Goal: Communication & Community: Share content

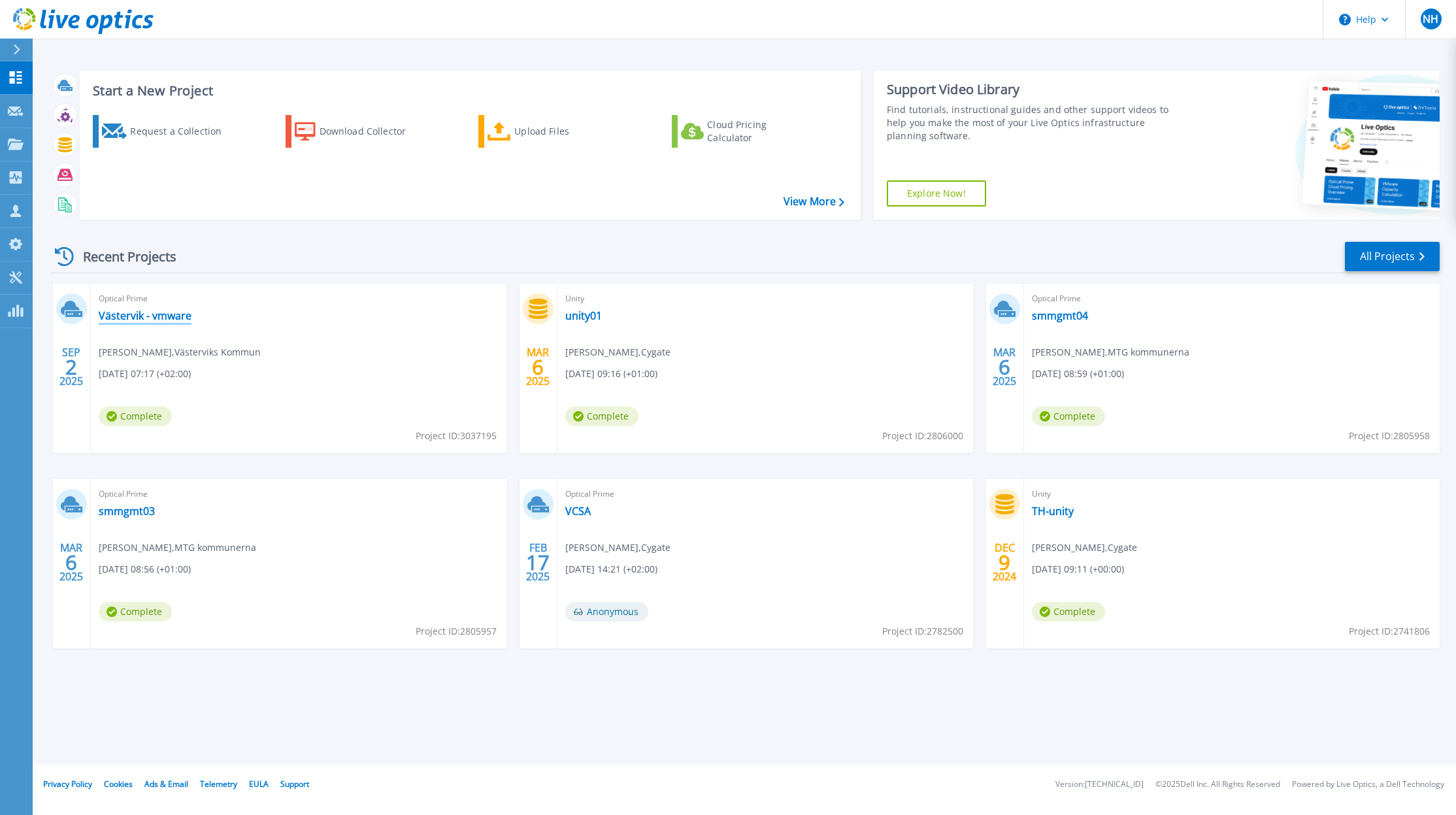
click at [171, 317] on link "Västervik - vmware" at bounding box center [145, 315] width 93 height 13
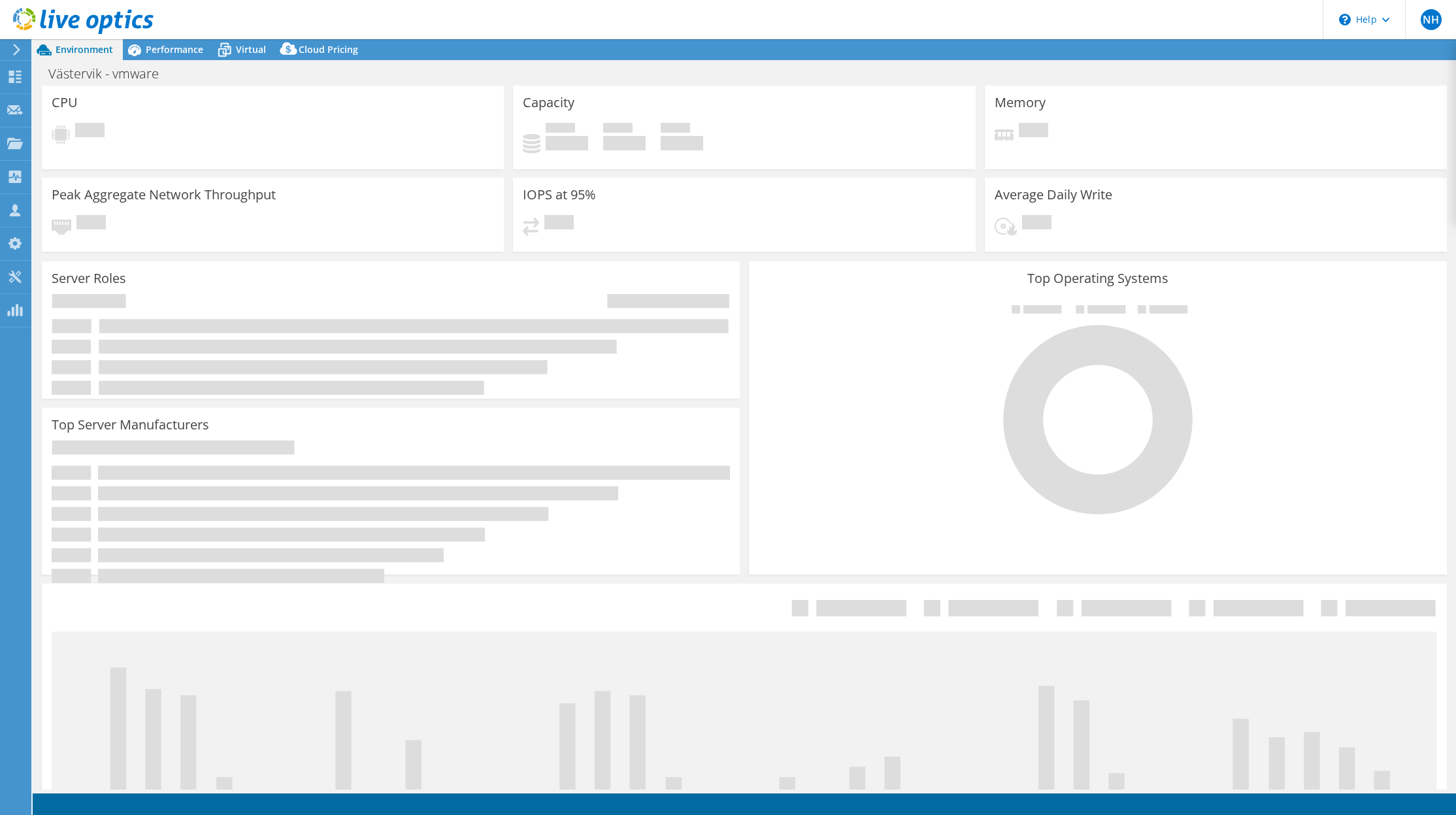
select select "EULondon"
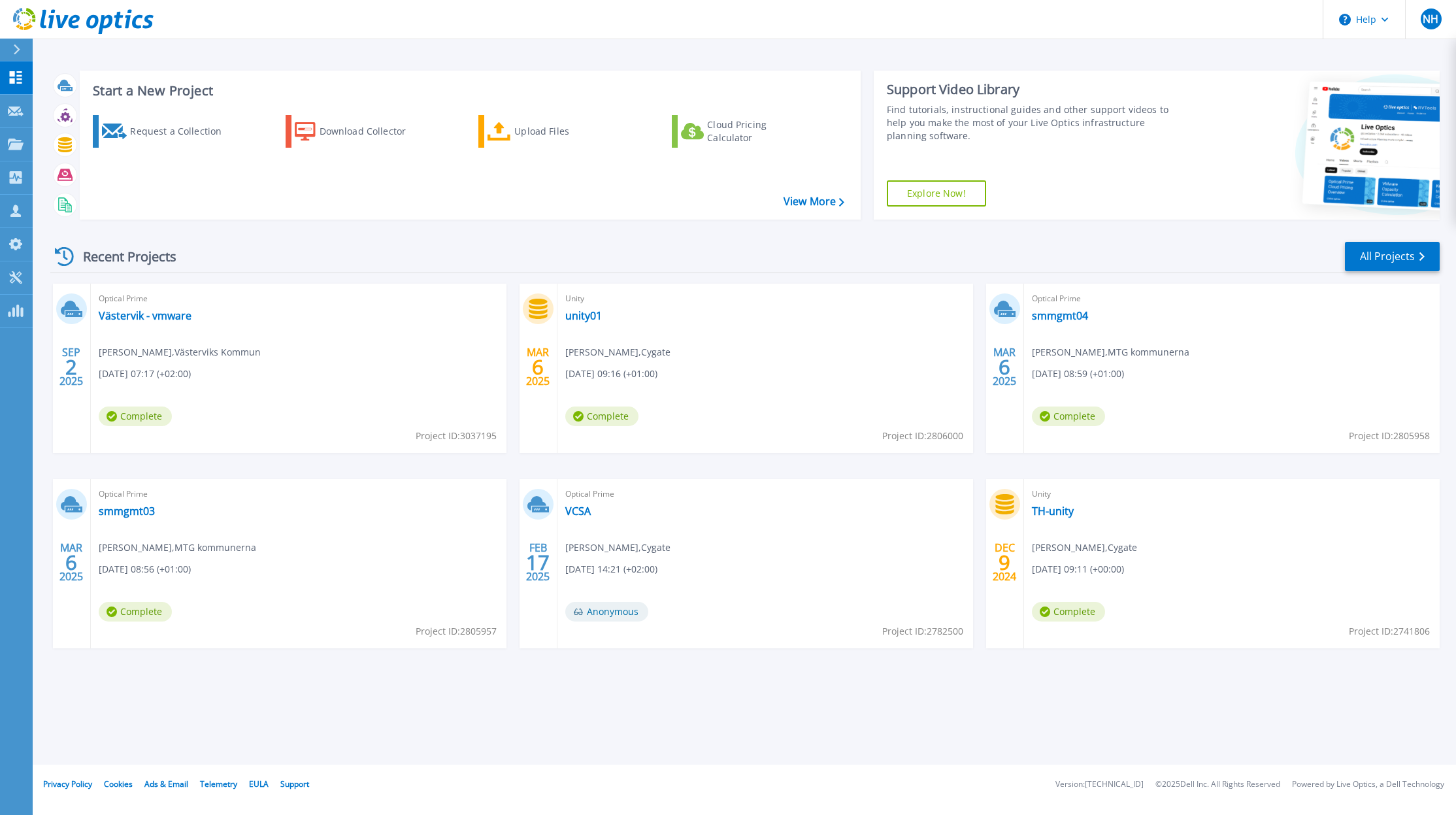
click at [473, 437] on span "Project ID: 3037195" at bounding box center [456, 436] width 81 height 14
copy span "3037195"
click at [130, 309] on link "Västervik - vmware" at bounding box center [145, 315] width 93 height 13
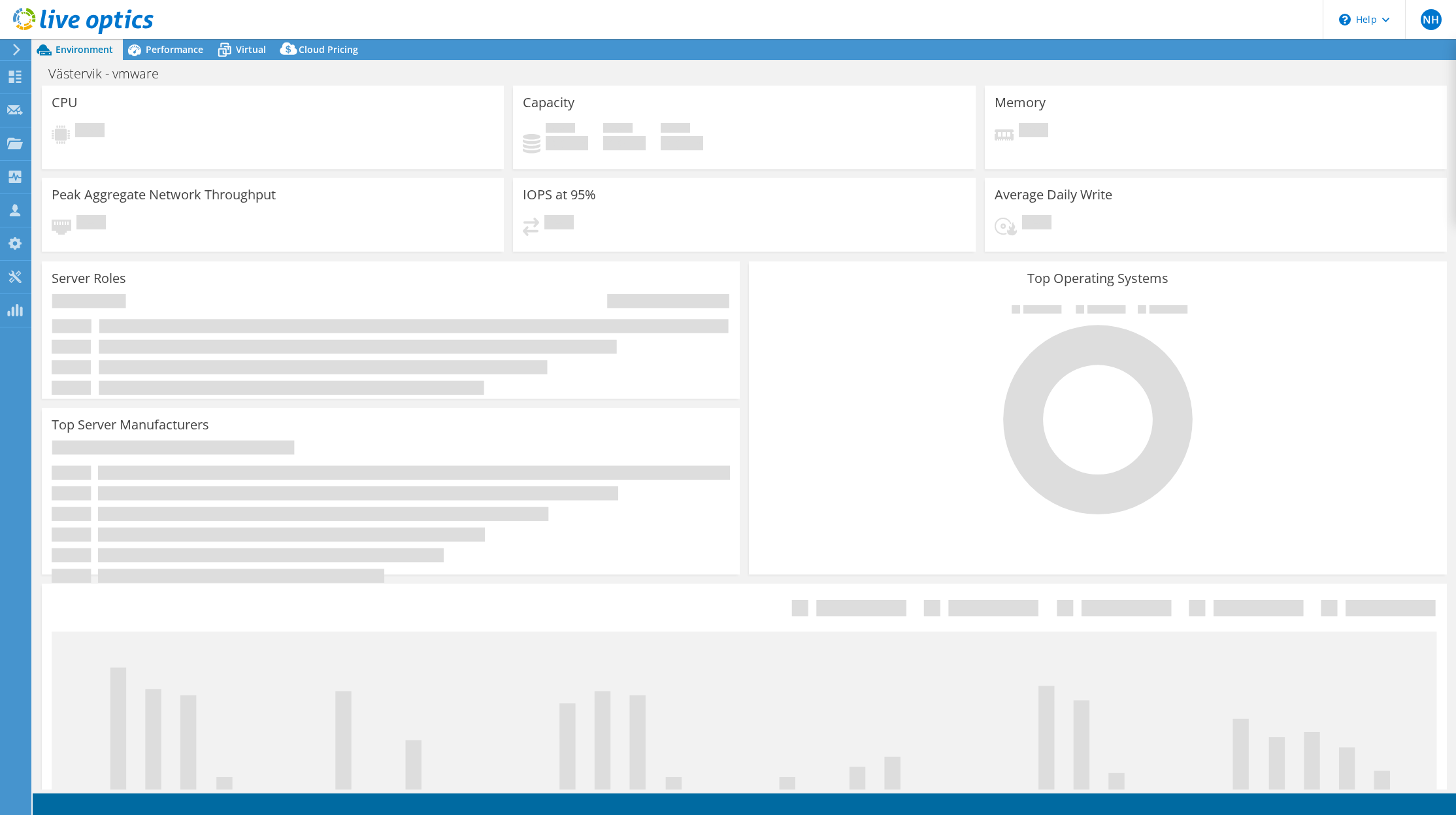
select select "EULondon"
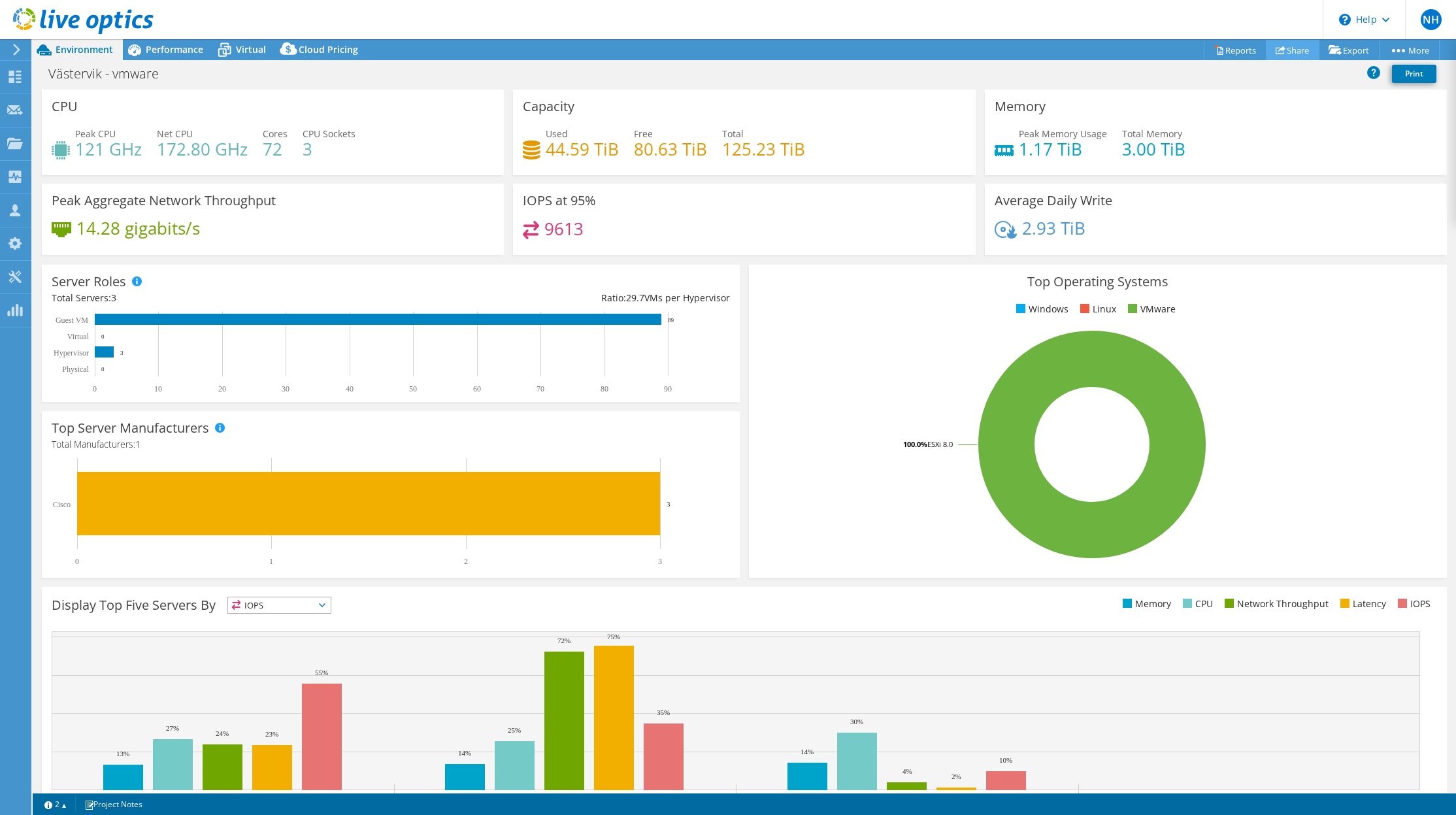
click at [1301, 55] on link "Share" at bounding box center [1292, 50] width 54 height 21
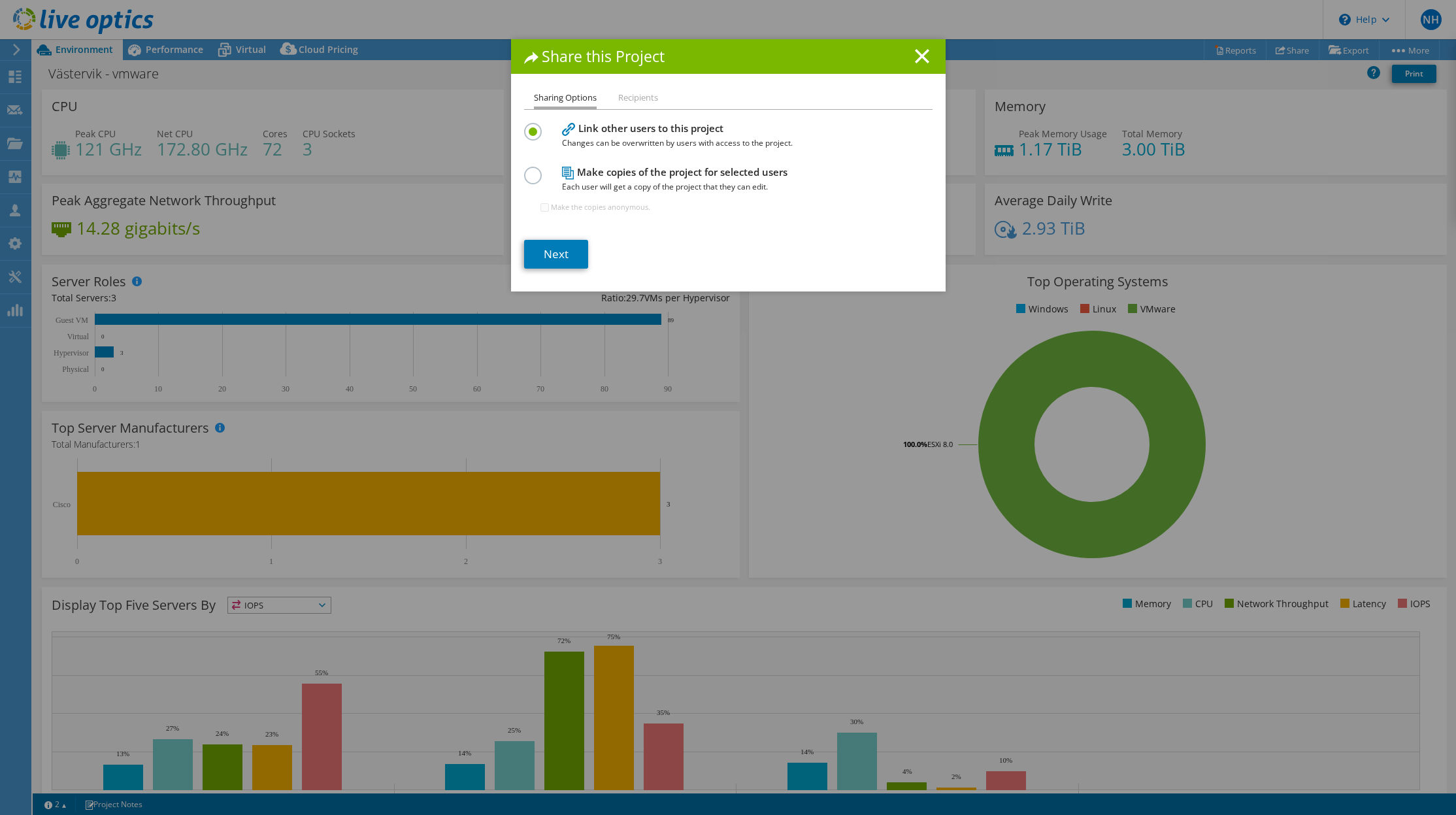
click at [628, 96] on li "Recipients" at bounding box center [638, 98] width 40 height 16
click at [551, 252] on link "Next" at bounding box center [556, 254] width 64 height 29
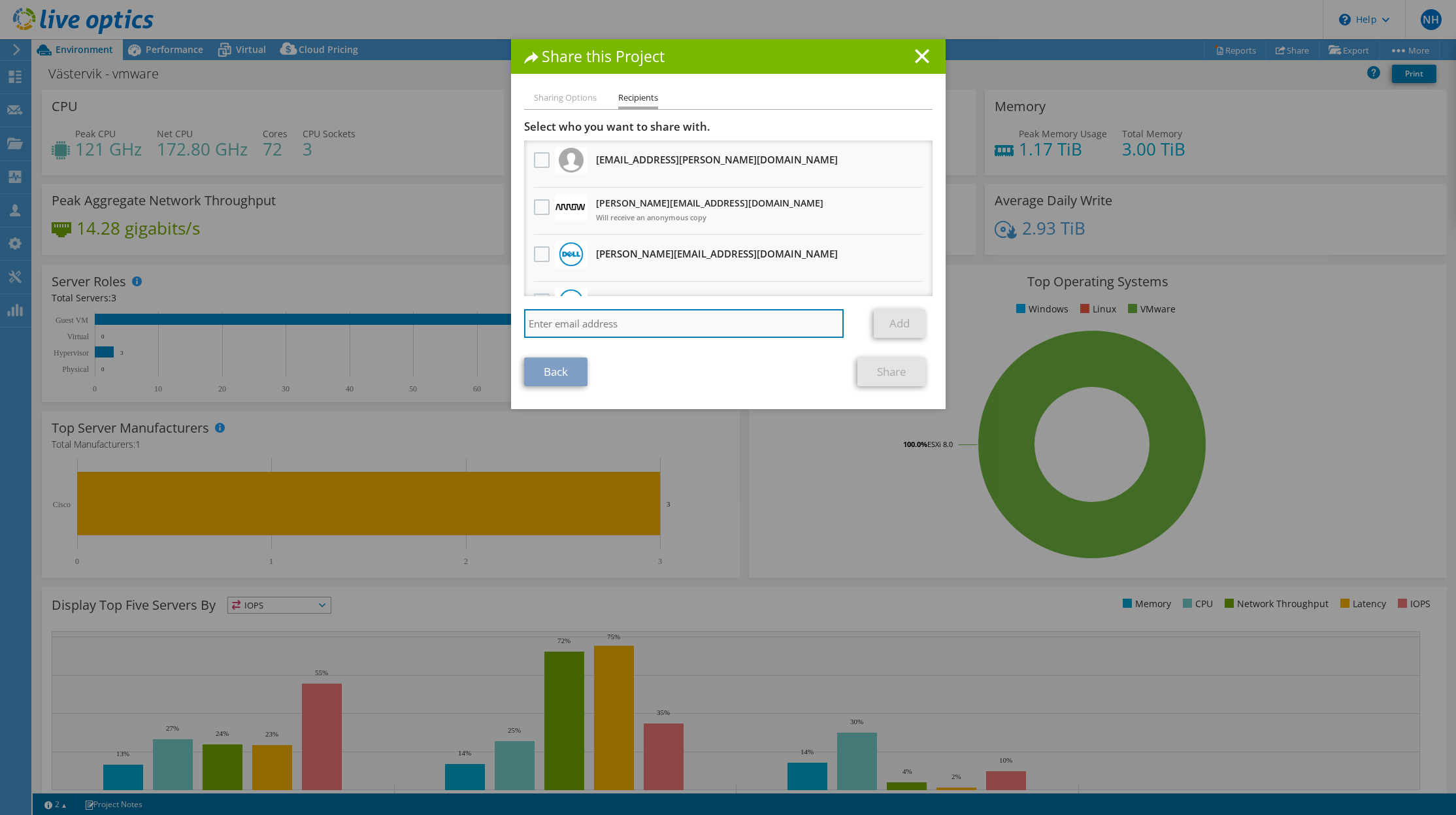
click at [603, 325] on input "search" at bounding box center [684, 323] width 320 height 29
paste input "vxrail_papi_client@liveoptics.com"
type input "vxrail_papi_client@liveoptics.com"
click at [905, 325] on link "Add" at bounding box center [899, 323] width 52 height 29
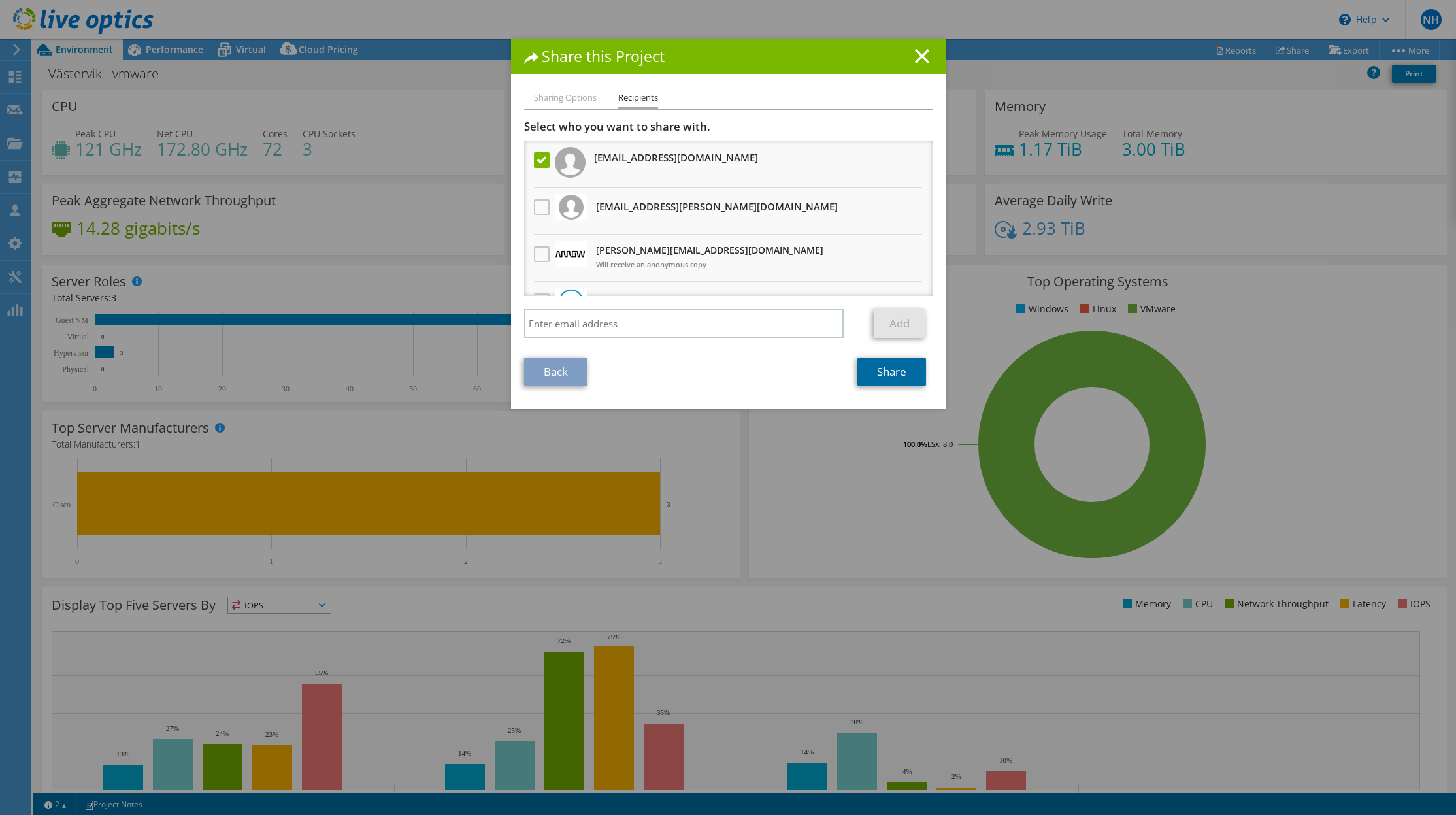
click at [890, 373] on link "Share" at bounding box center [891, 371] width 69 height 29
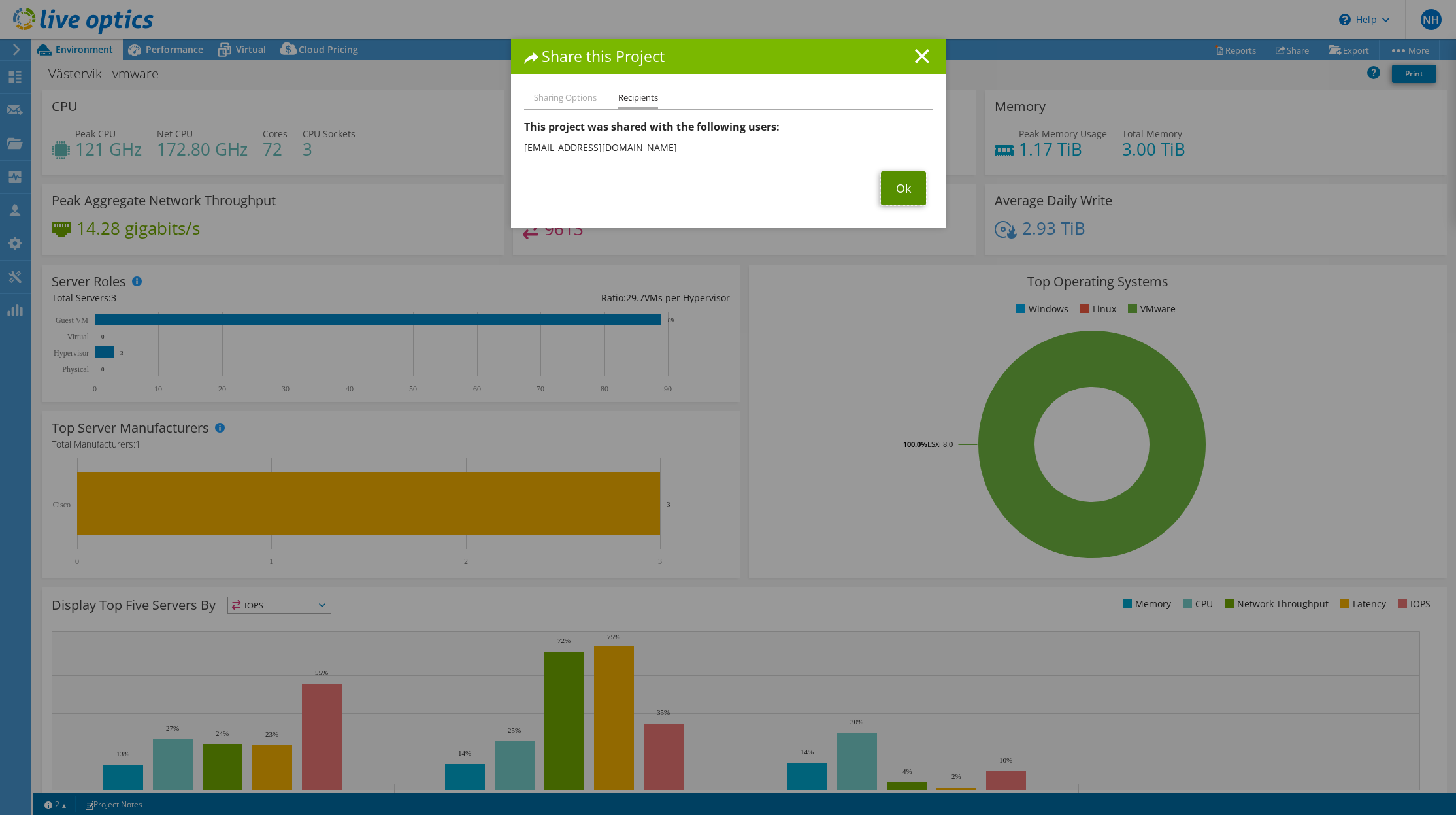
click at [896, 178] on link "Ok" at bounding box center [903, 189] width 45 height 34
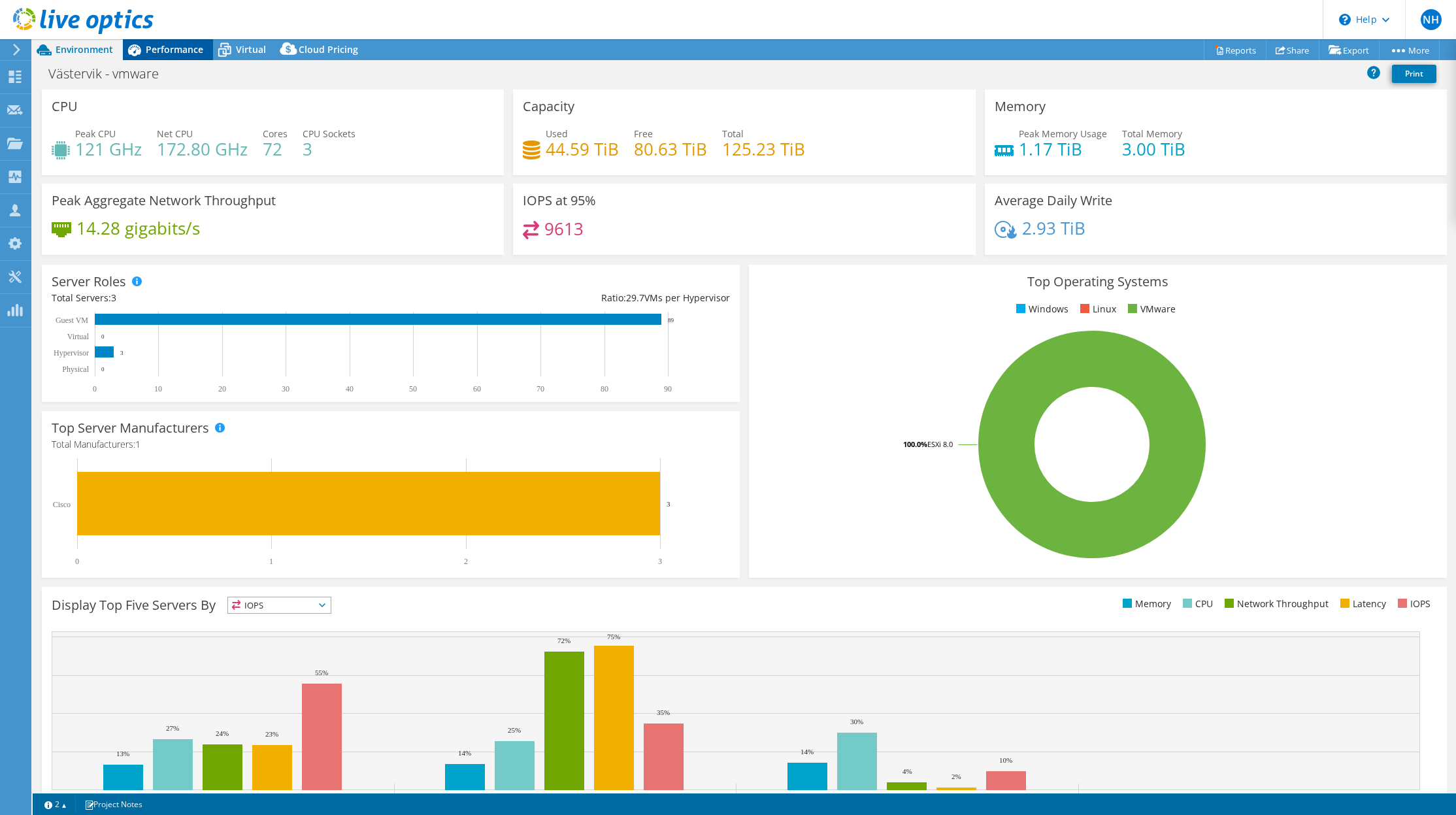
click at [162, 57] on div "Performance" at bounding box center [167, 50] width 90 height 21
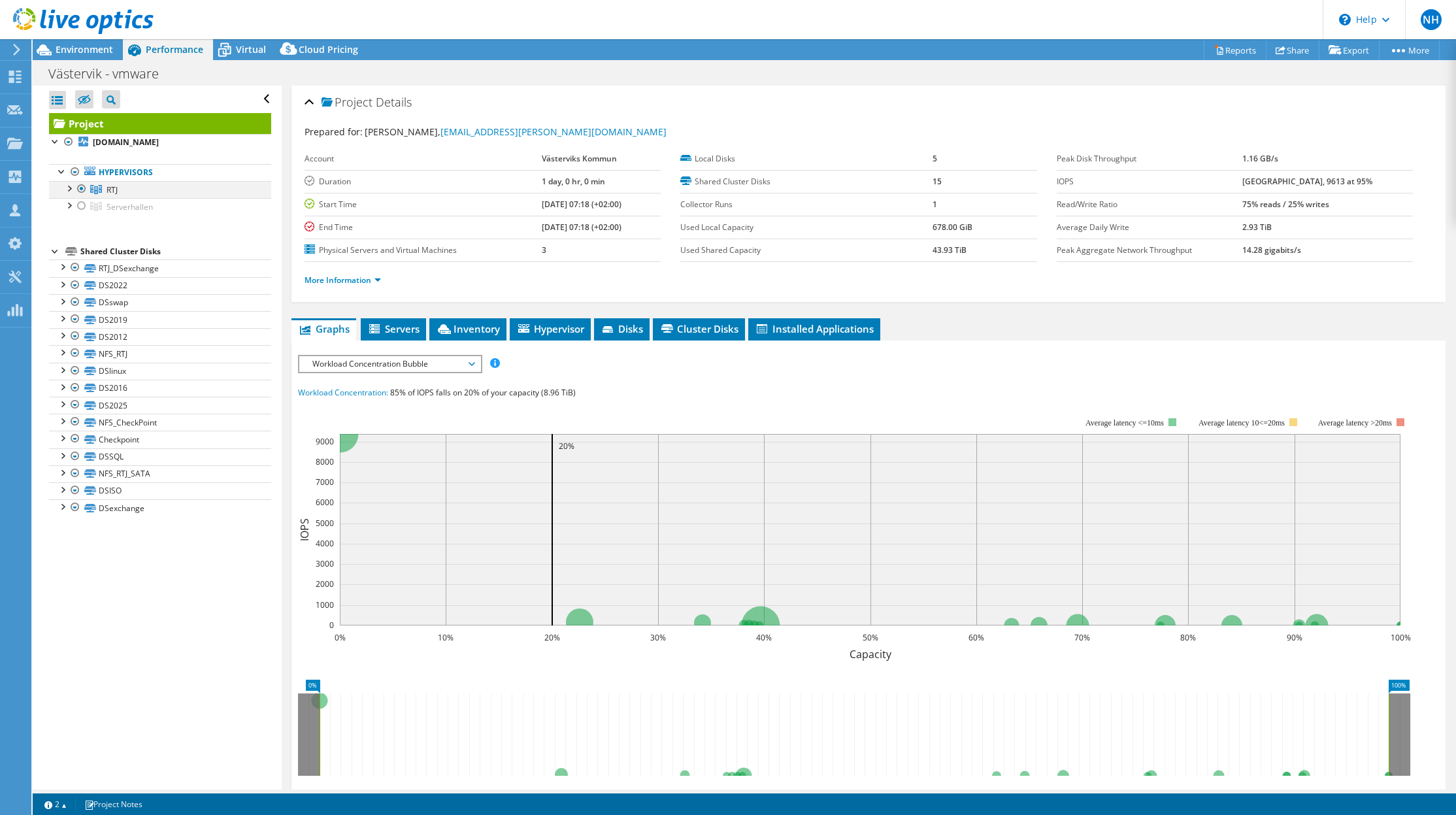
click at [79, 189] on div at bounding box center [81, 189] width 13 height 16
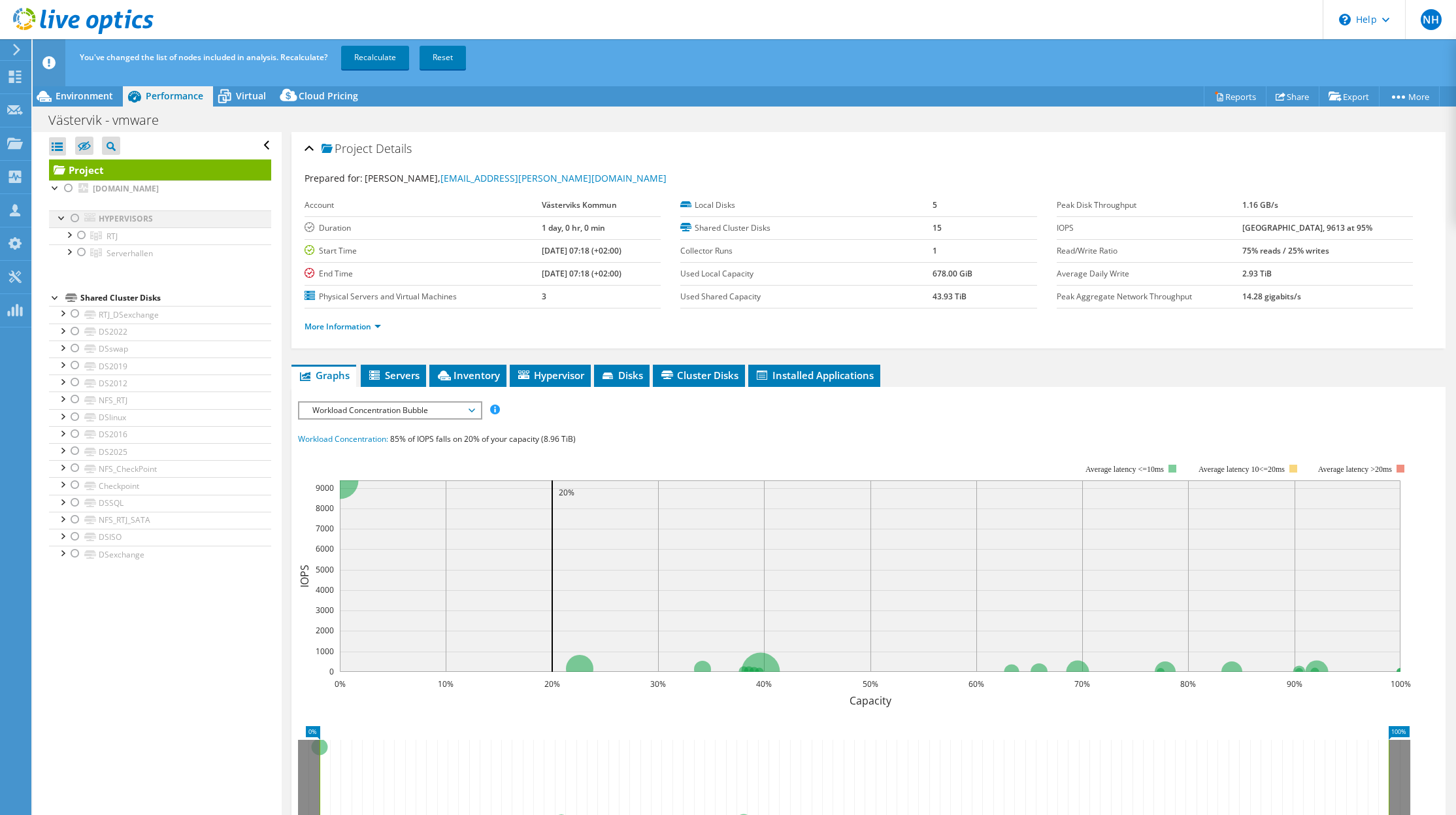
click at [80, 210] on div at bounding box center [75, 218] width 13 height 16
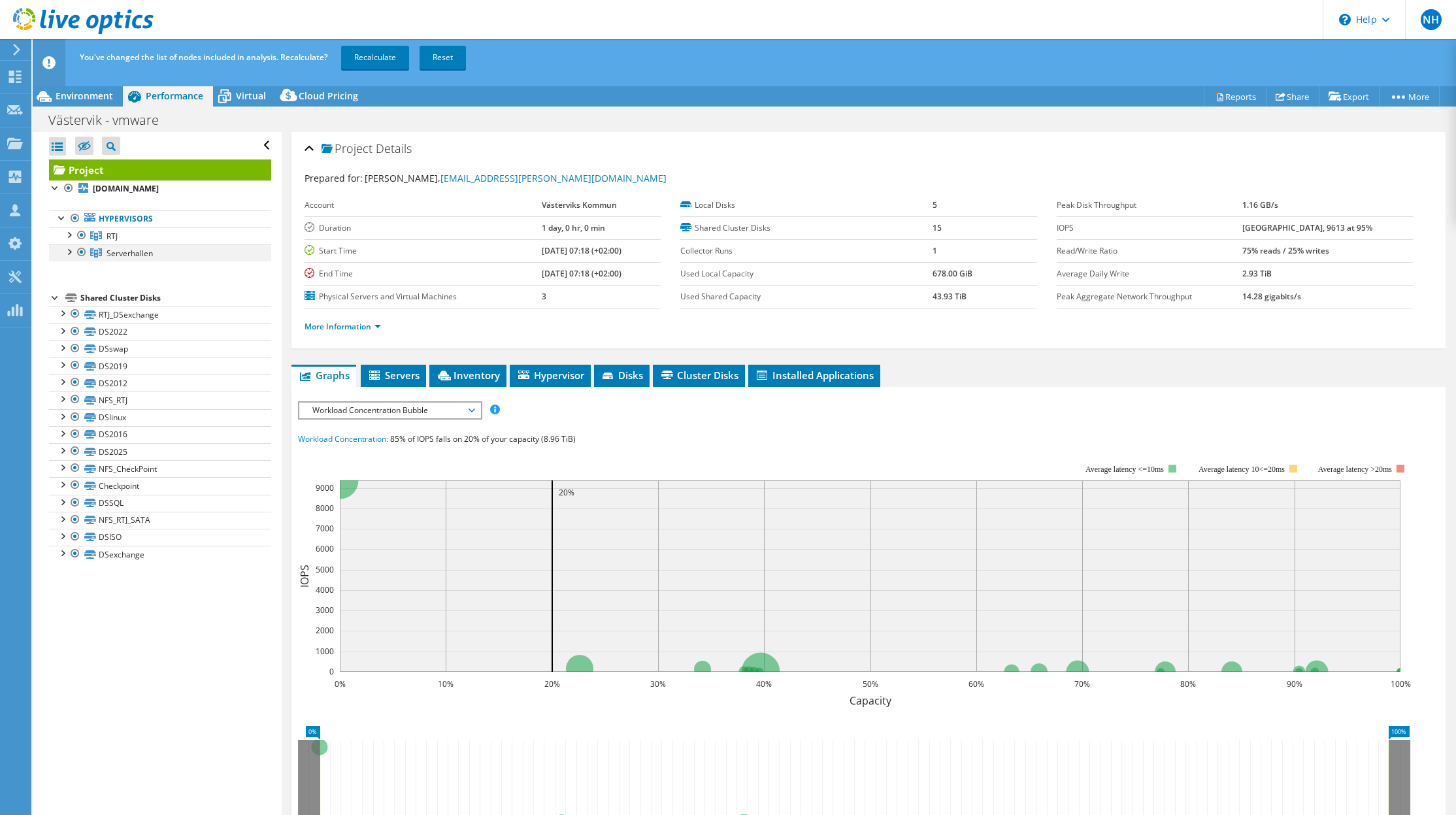
click at [85, 255] on div at bounding box center [81, 252] width 13 height 16
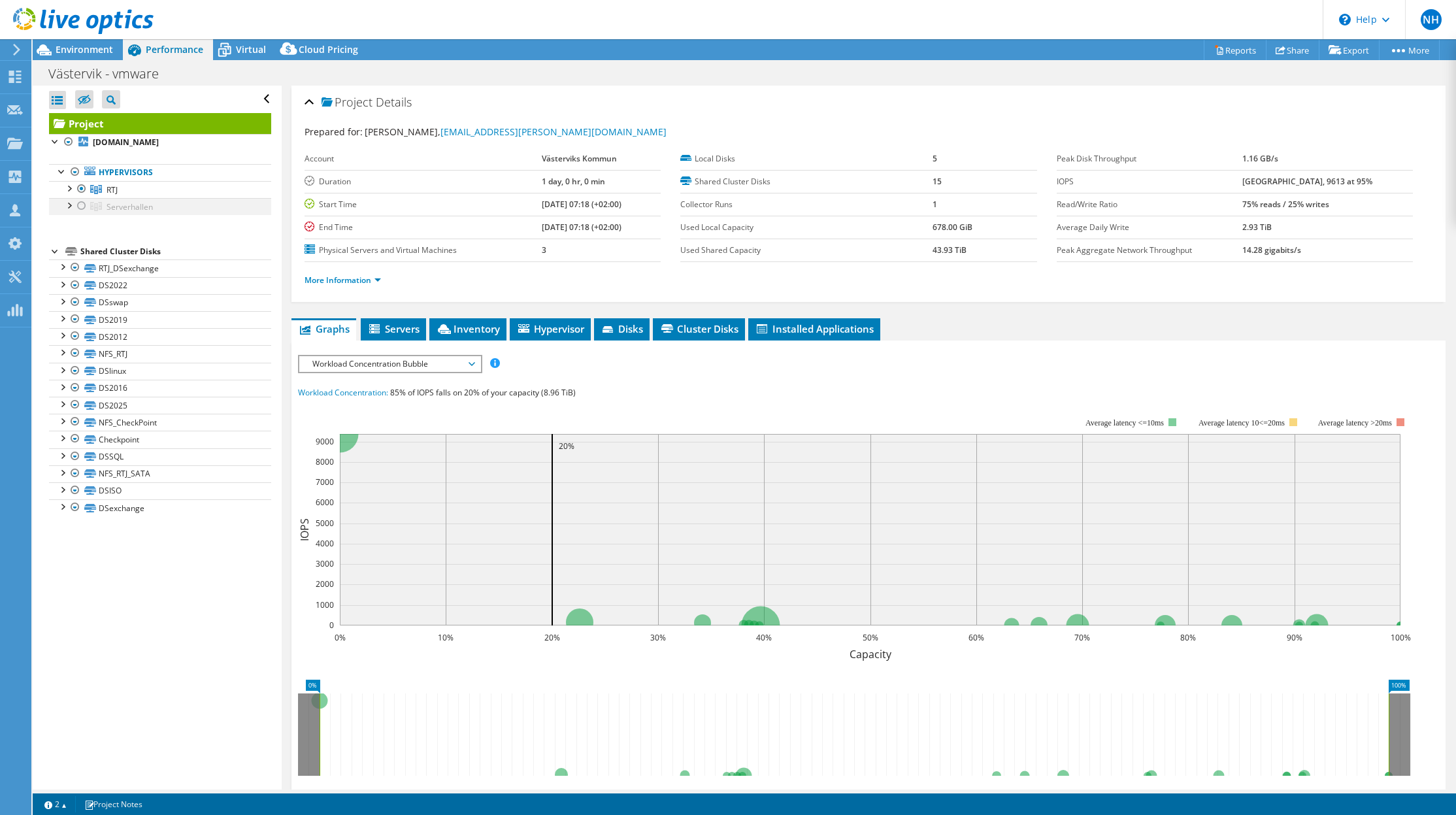
click at [81, 210] on div at bounding box center [81, 206] width 13 height 16
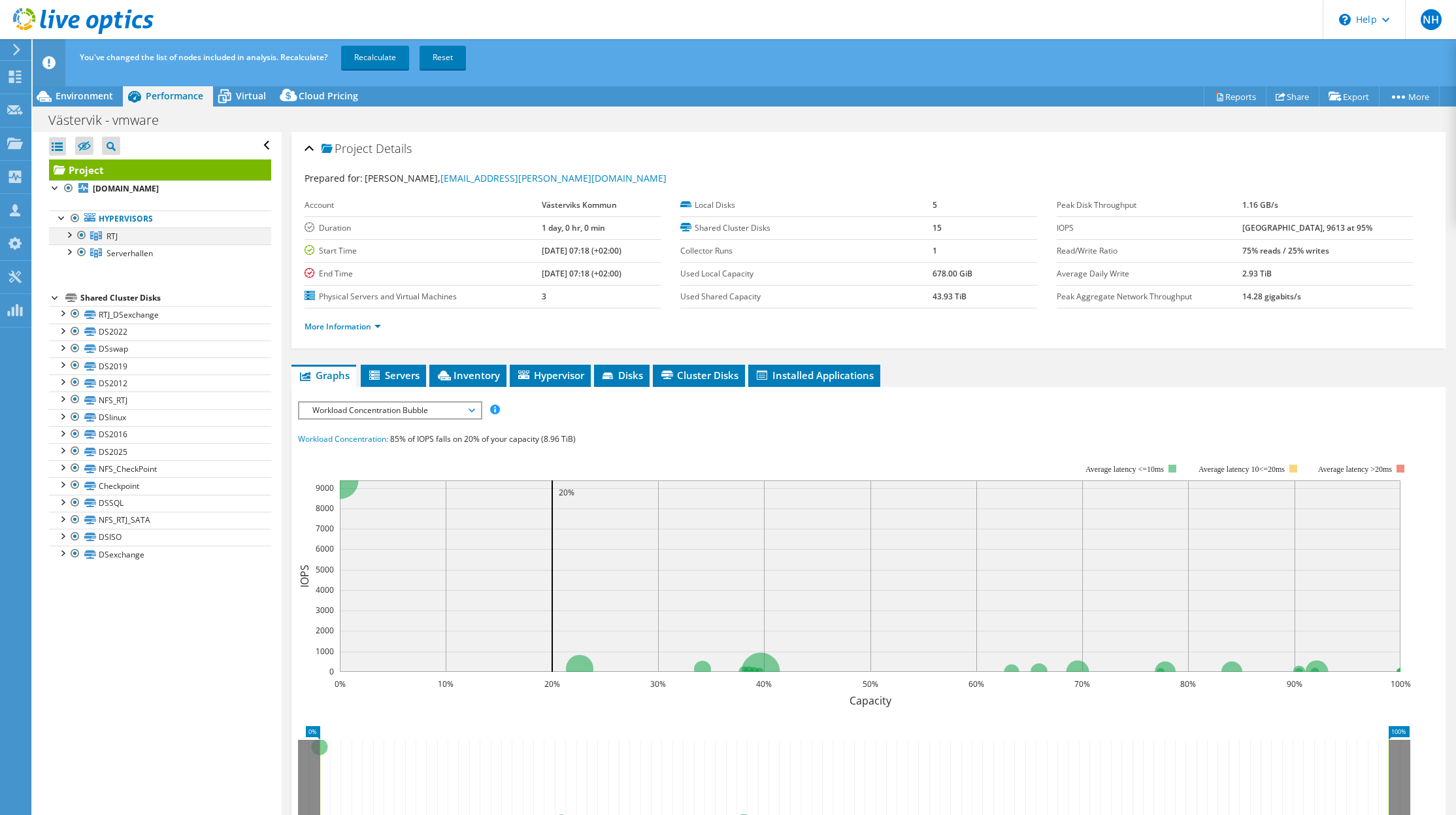
click at [80, 238] on div at bounding box center [81, 235] width 13 height 16
click at [382, 55] on link "Recalculate" at bounding box center [375, 57] width 68 height 23
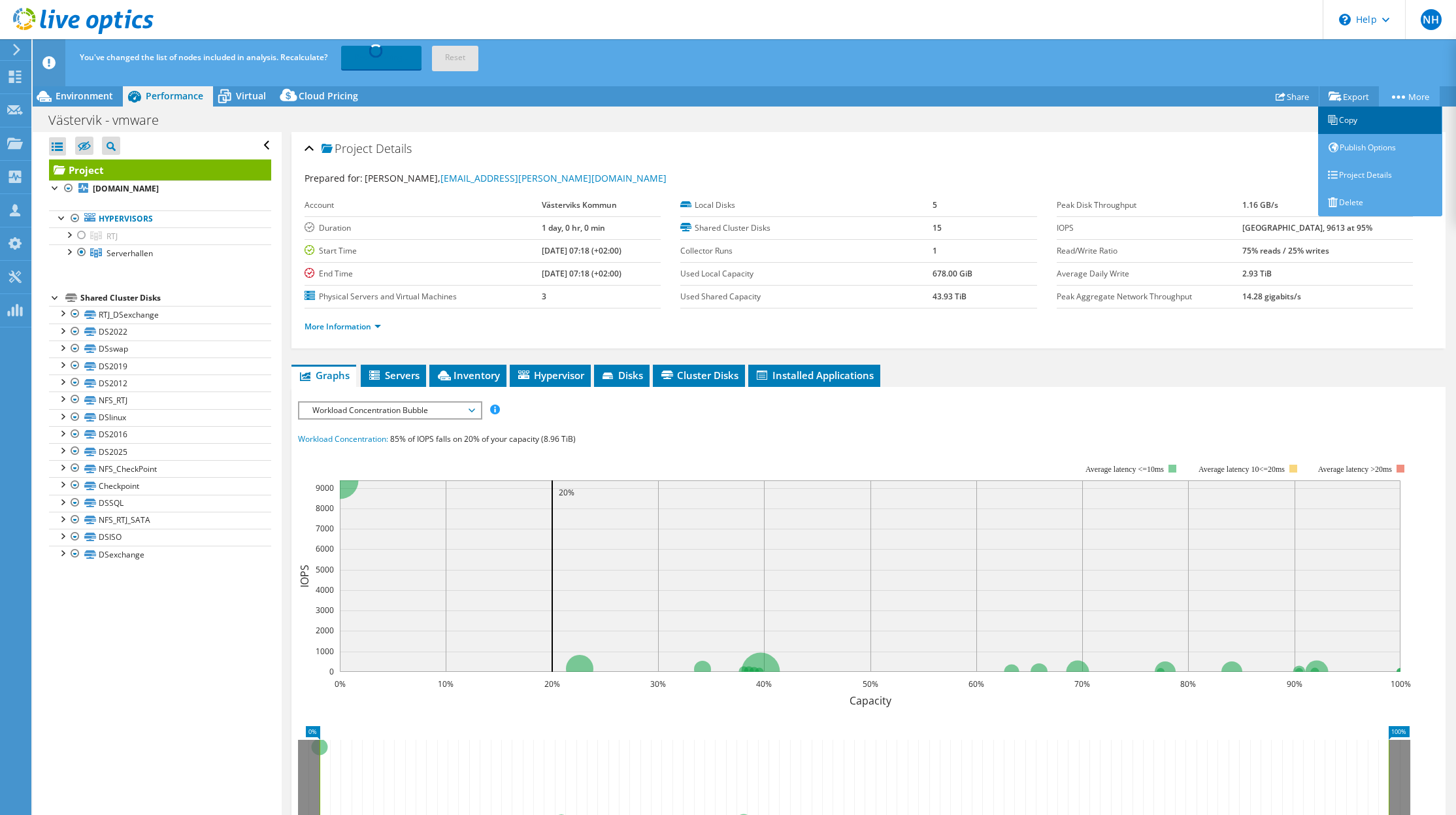
click at [1349, 119] on link "Copy" at bounding box center [1379, 120] width 124 height 28
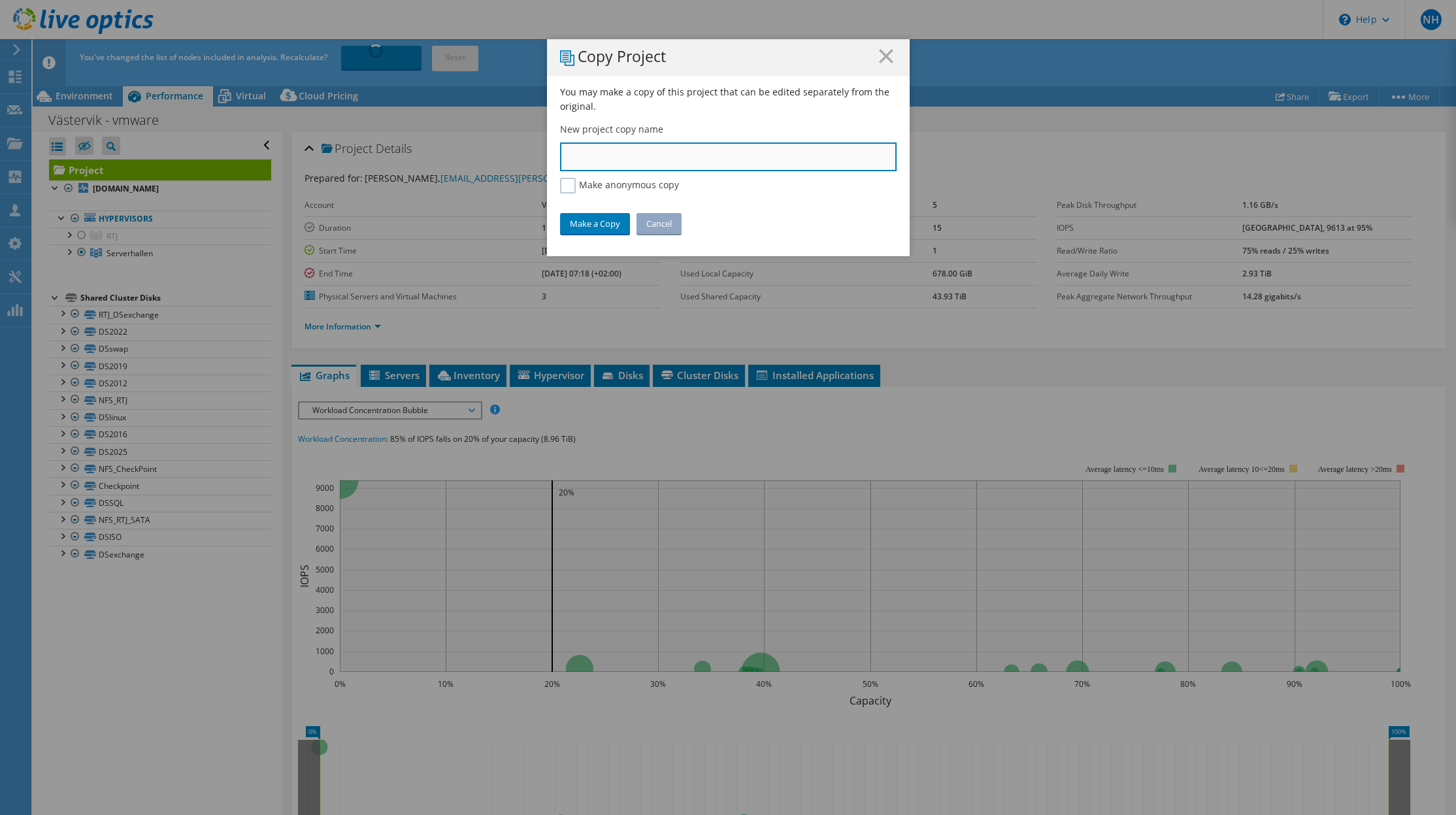
click at [655, 154] on input "text" at bounding box center [728, 157] width 337 height 29
type input "R"
type input "S"
type input "V"
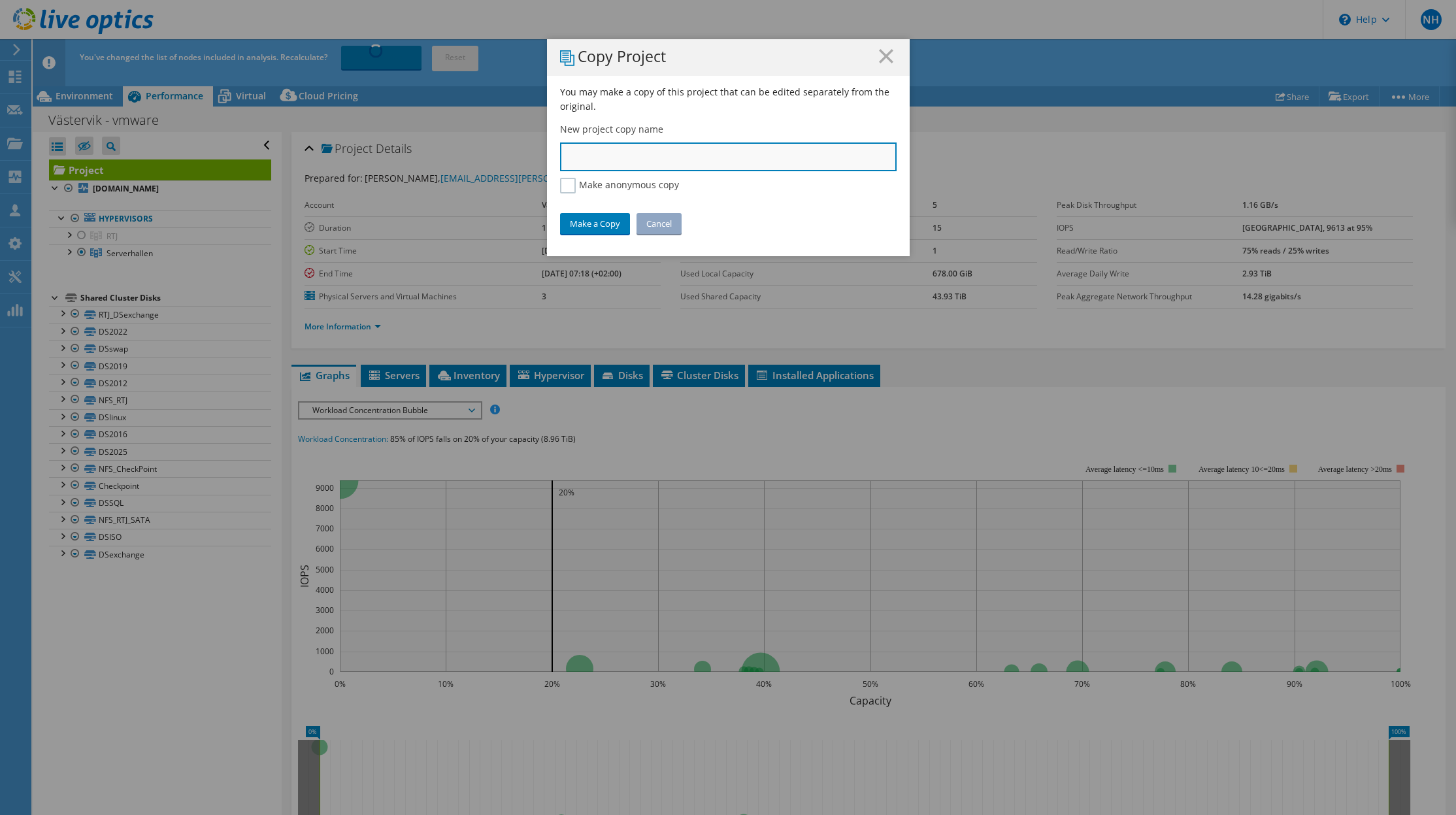
type input "w"
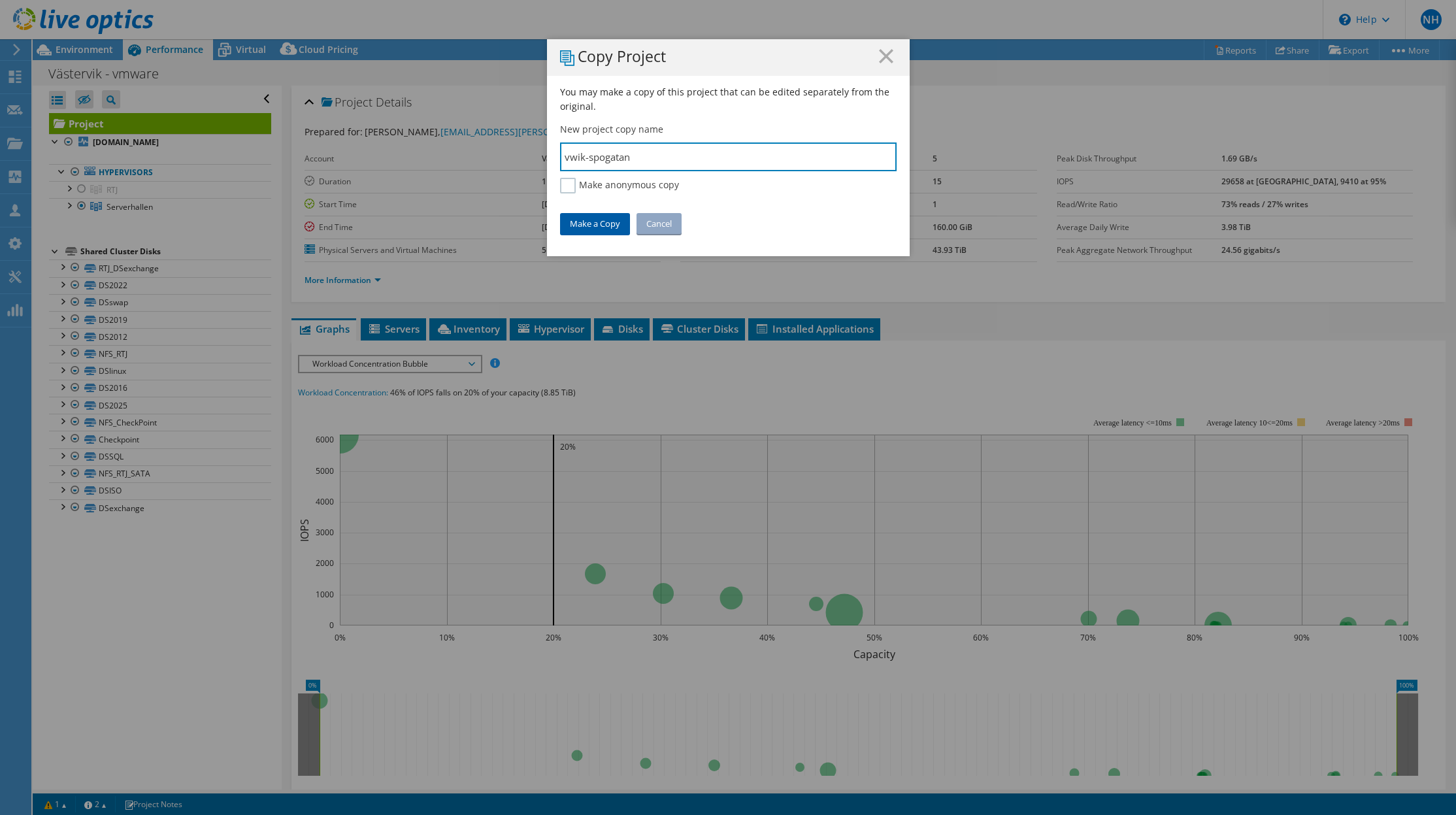
type input "vwik-spogatan"
click at [585, 223] on link "Make a Copy" at bounding box center [594, 224] width 70 height 21
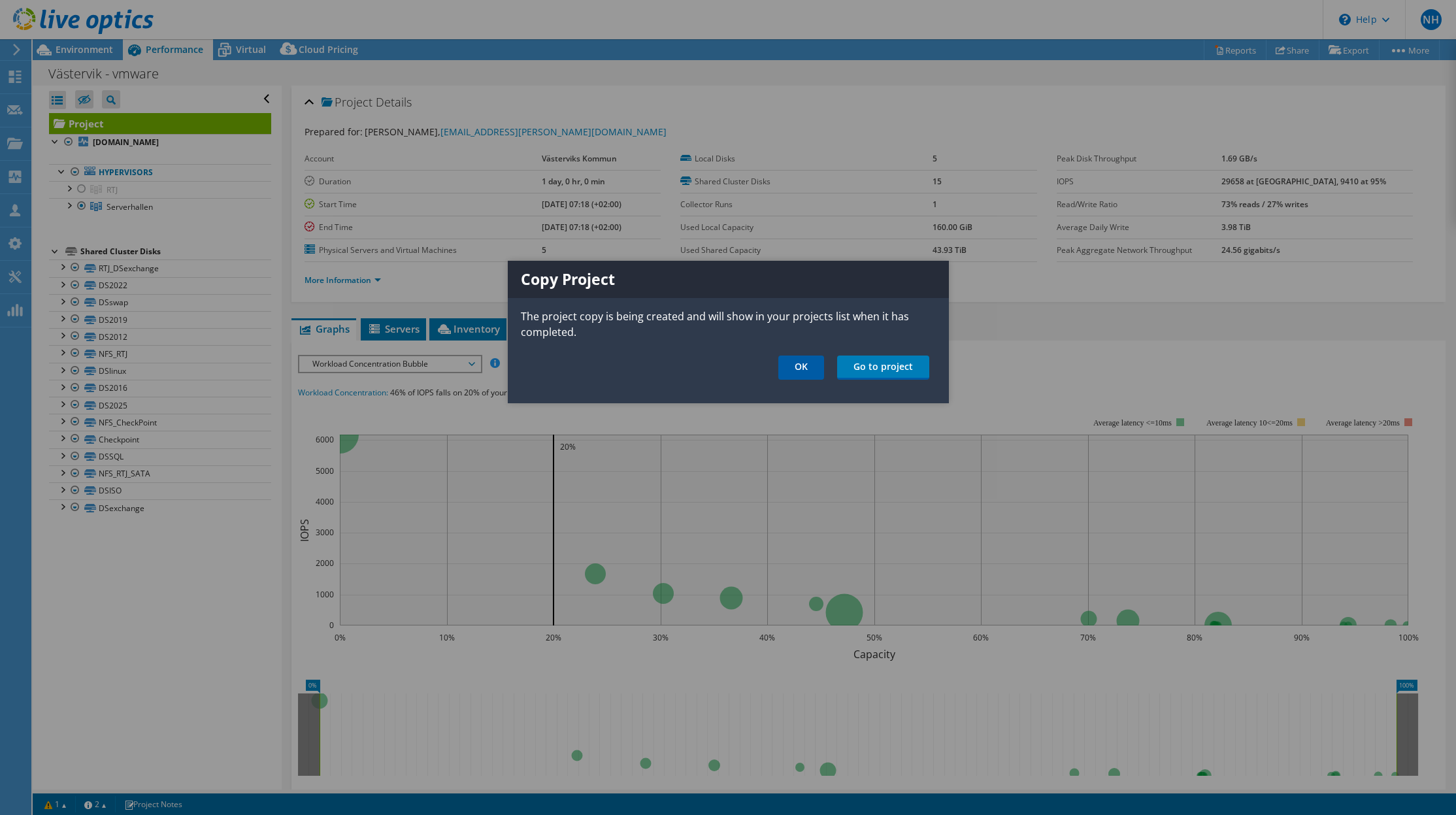
click at [804, 370] on link "OK" at bounding box center [801, 368] width 46 height 24
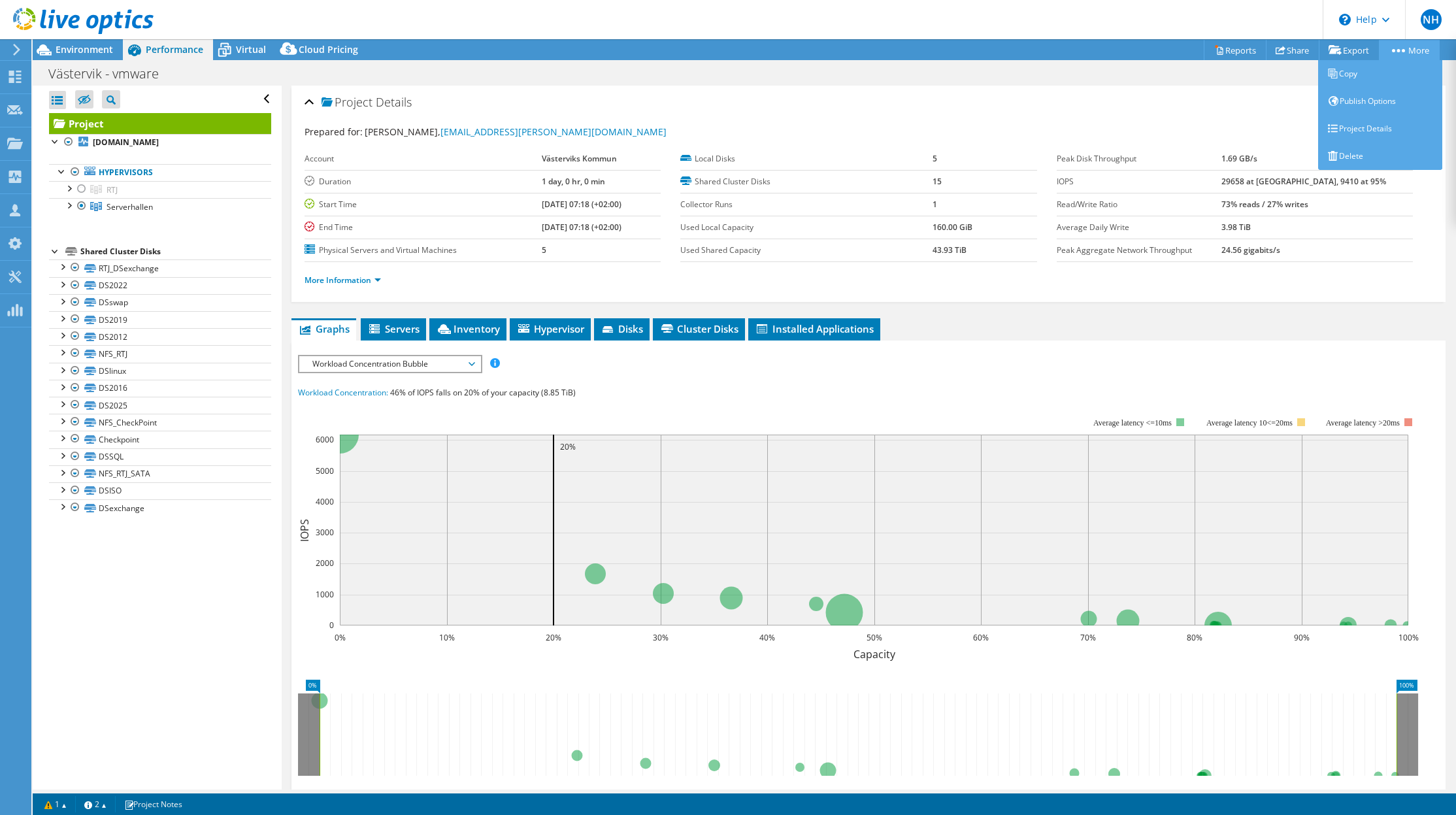
click at [1397, 51] on circle at bounding box center [1399, 50] width 4 height 4
click at [1350, 72] on link "Copy" at bounding box center [1379, 74] width 124 height 28
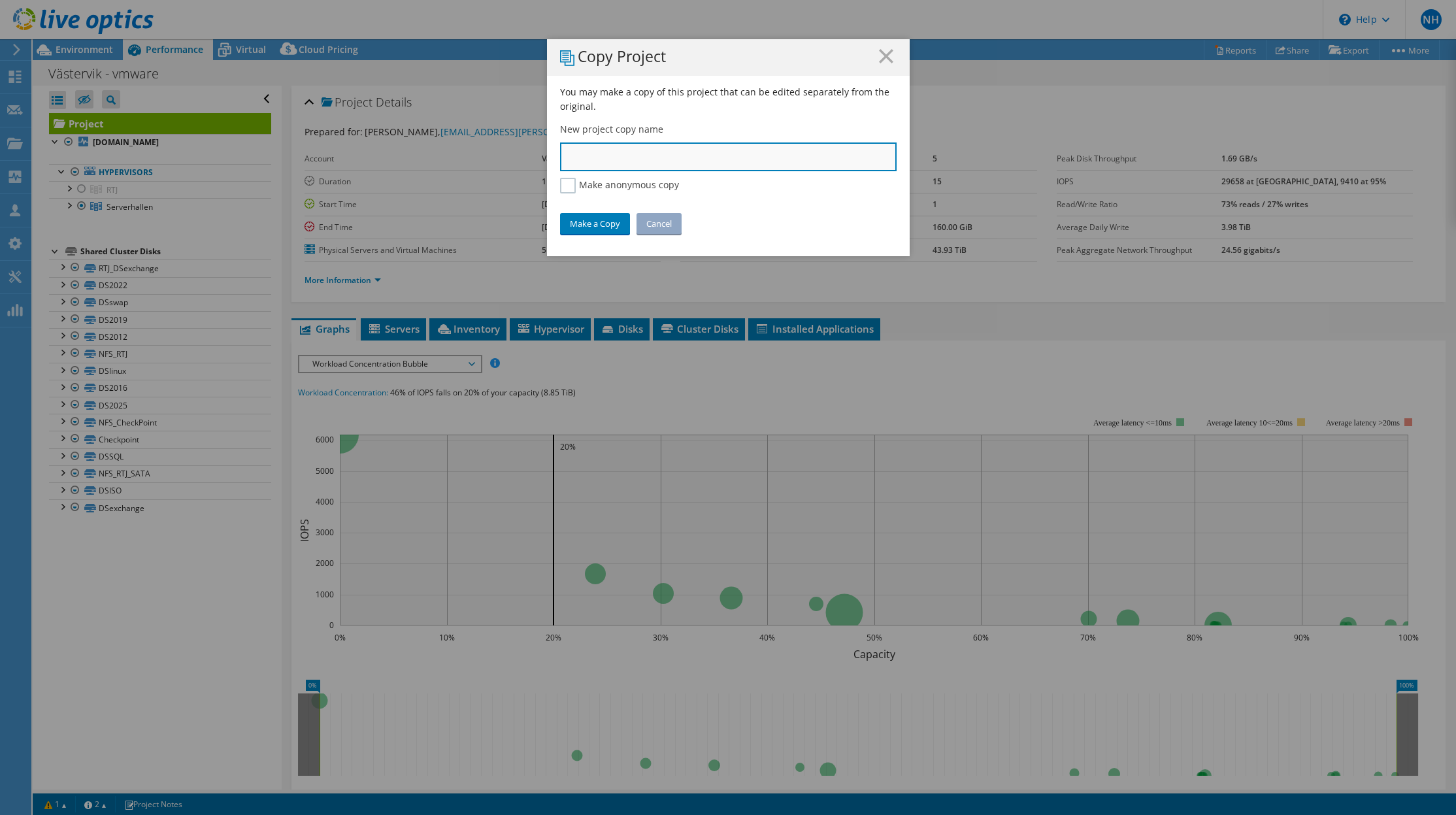
click at [636, 159] on input "text" at bounding box center [728, 157] width 337 height 29
type input "vwik-rtj"
click at [611, 227] on link "Make a Copy" at bounding box center [594, 224] width 70 height 21
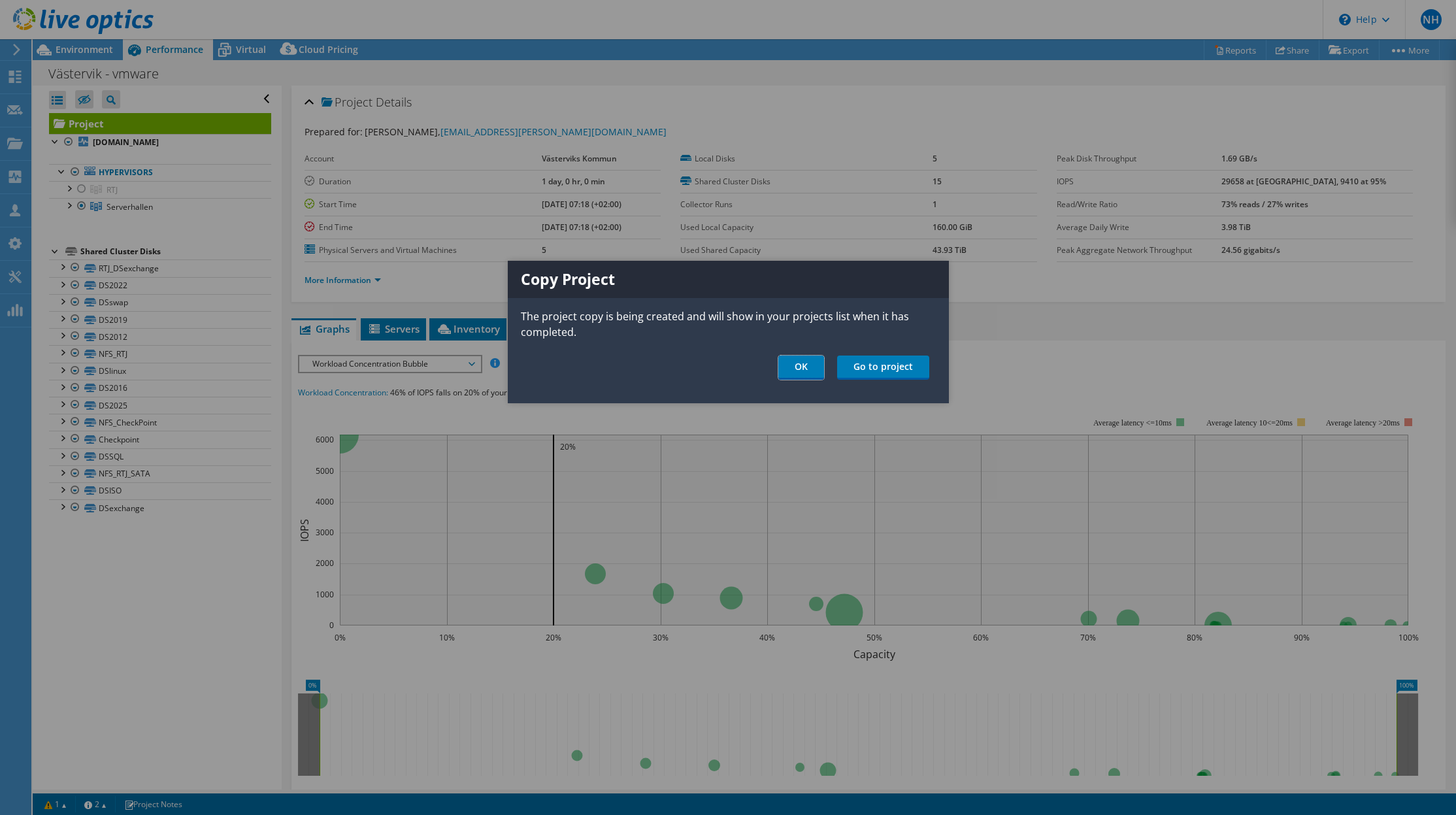
click at [799, 364] on link "OK" at bounding box center [801, 368] width 46 height 24
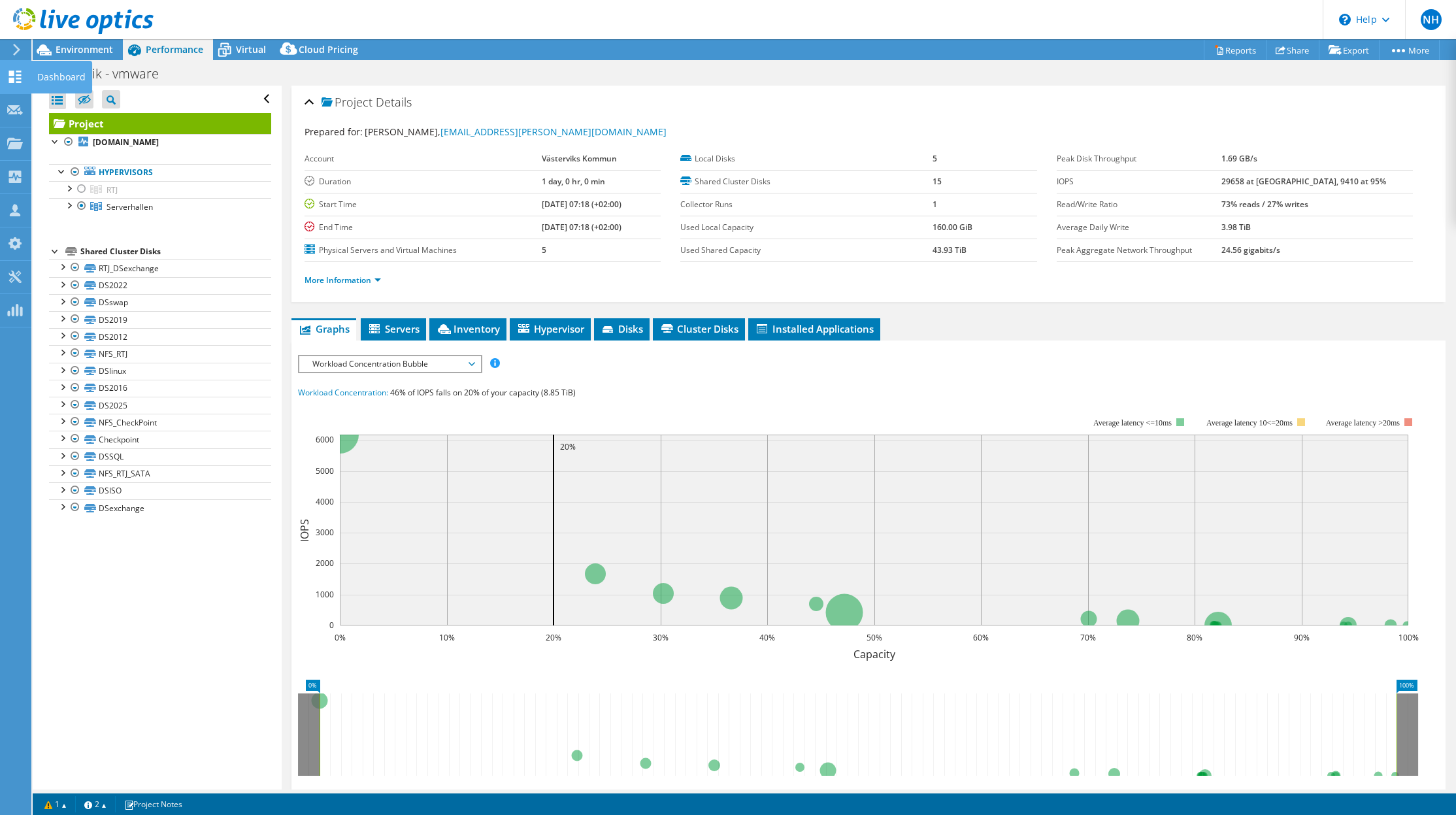
click at [13, 79] on use at bounding box center [16, 77] width 13 height 13
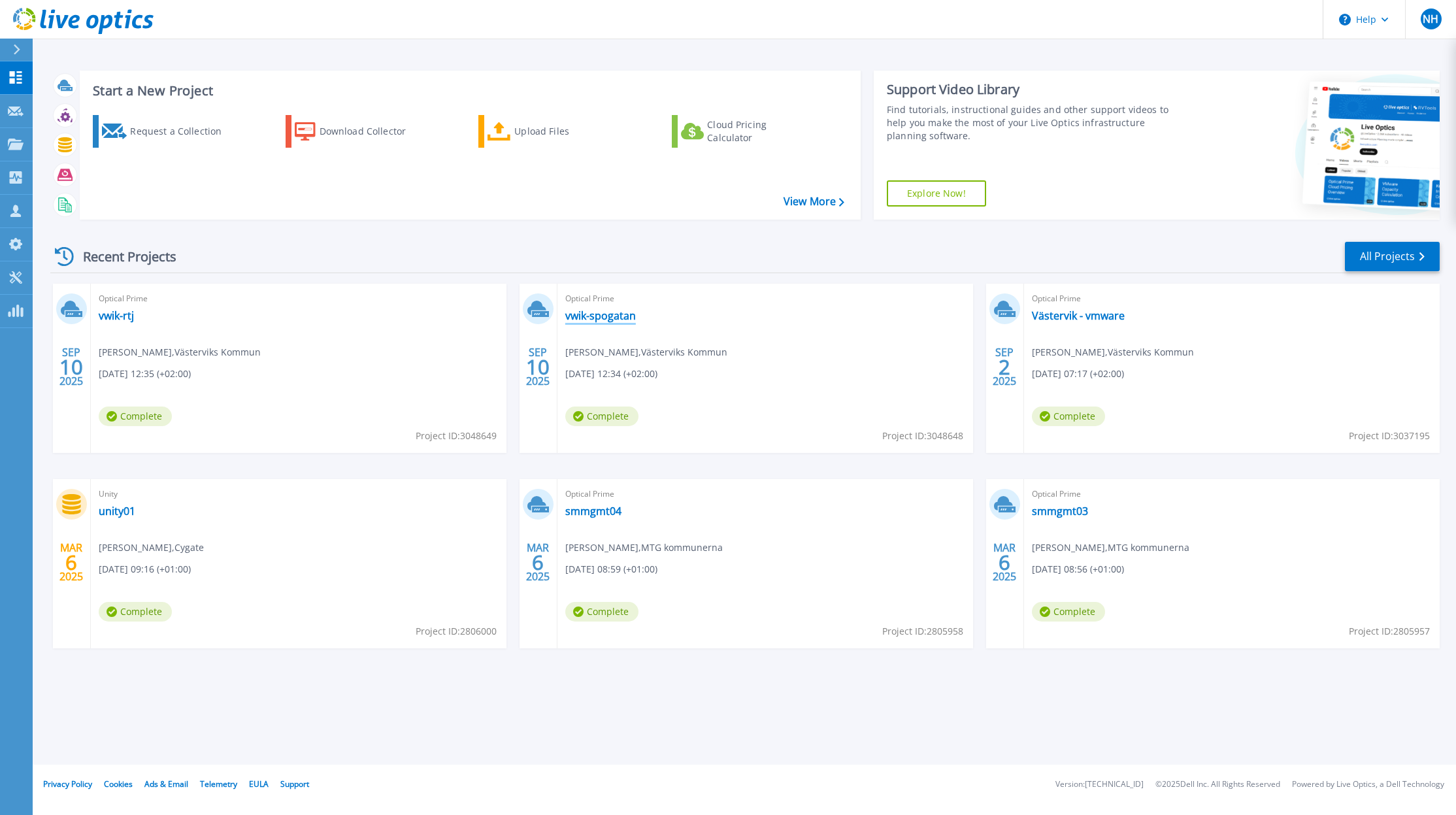
click at [602, 313] on link "vwik-spogatan" at bounding box center [601, 315] width 71 height 13
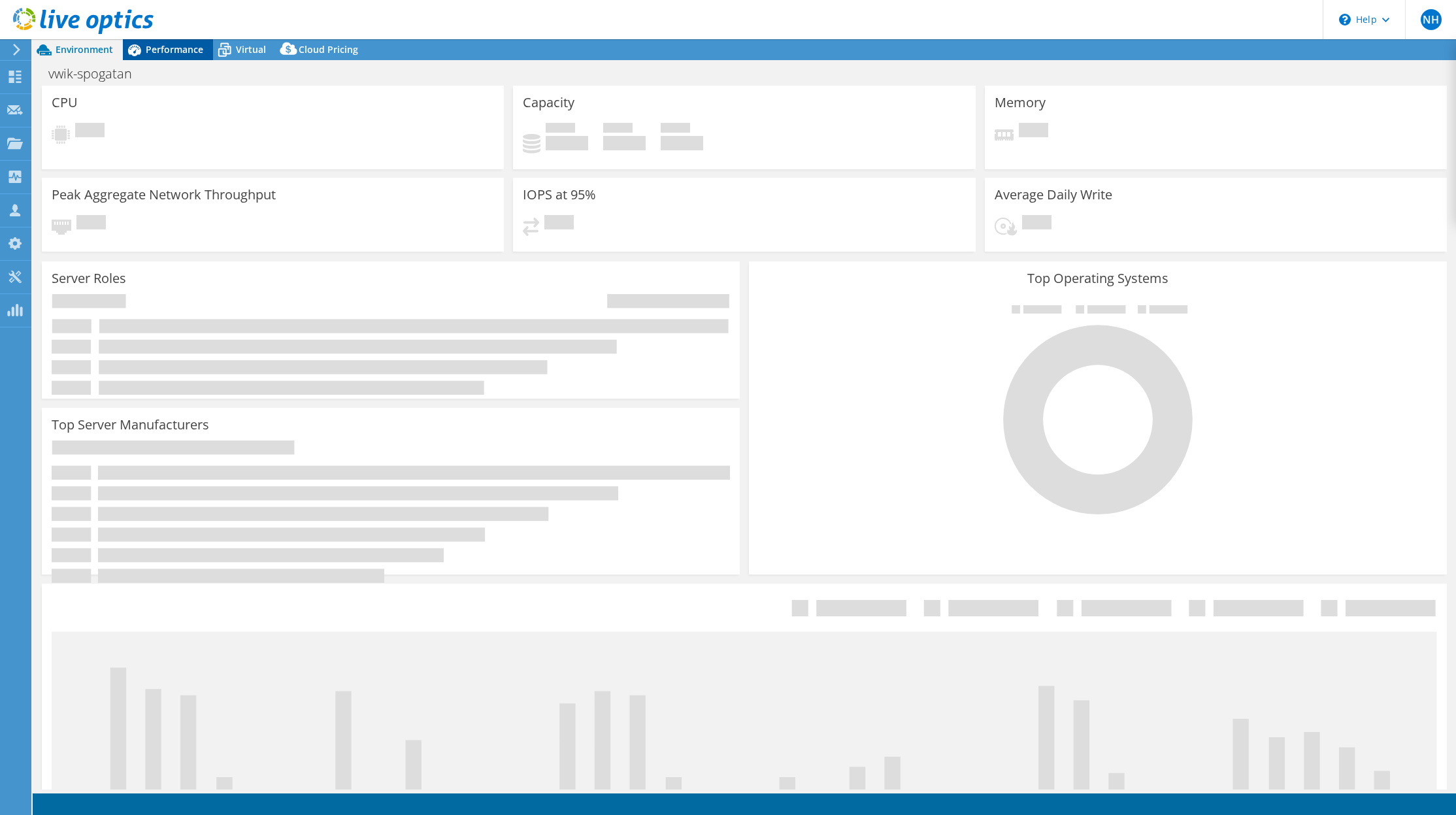
click at [168, 55] on span "Performance" at bounding box center [174, 50] width 57 height 13
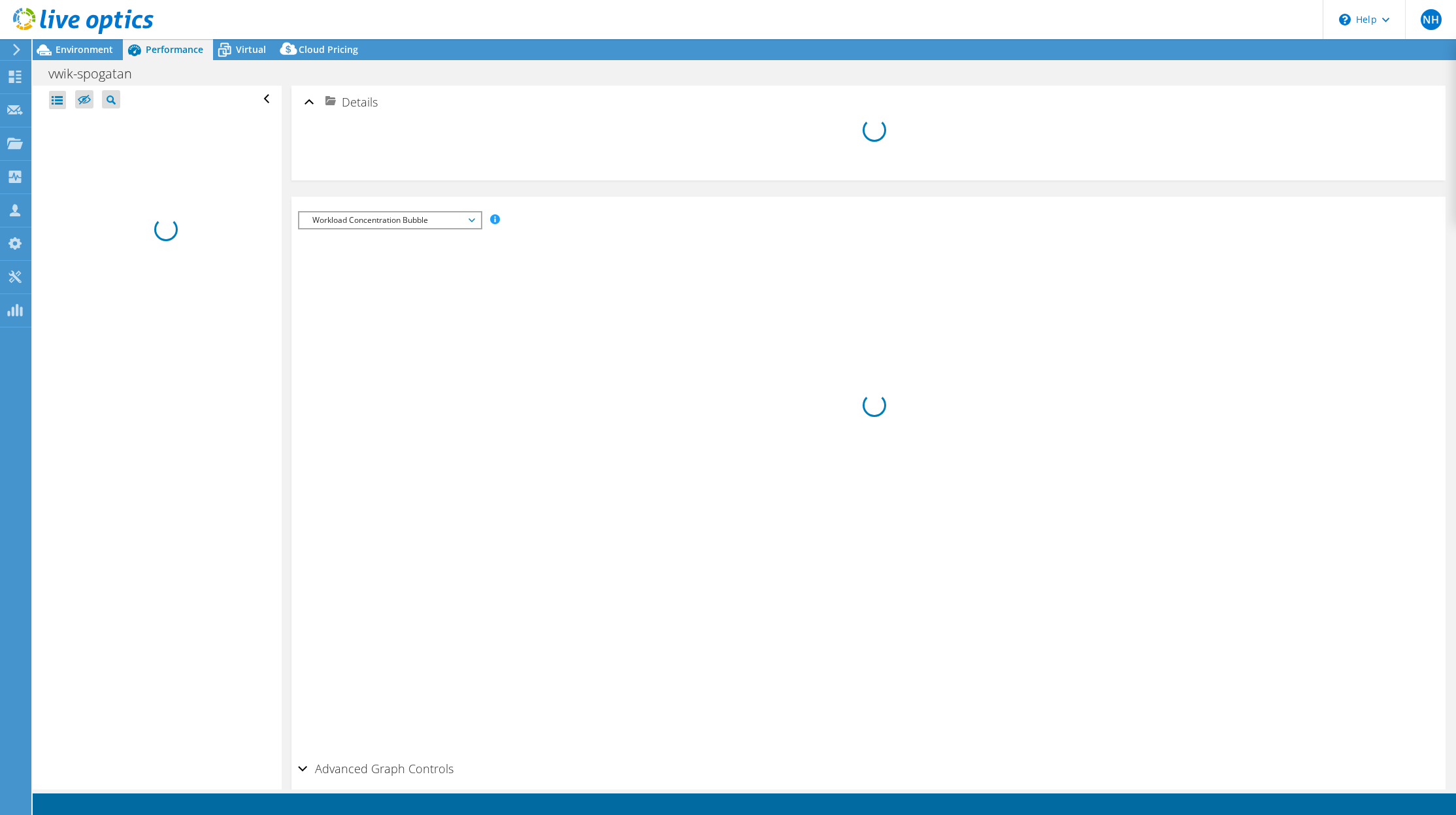
select select "USD"
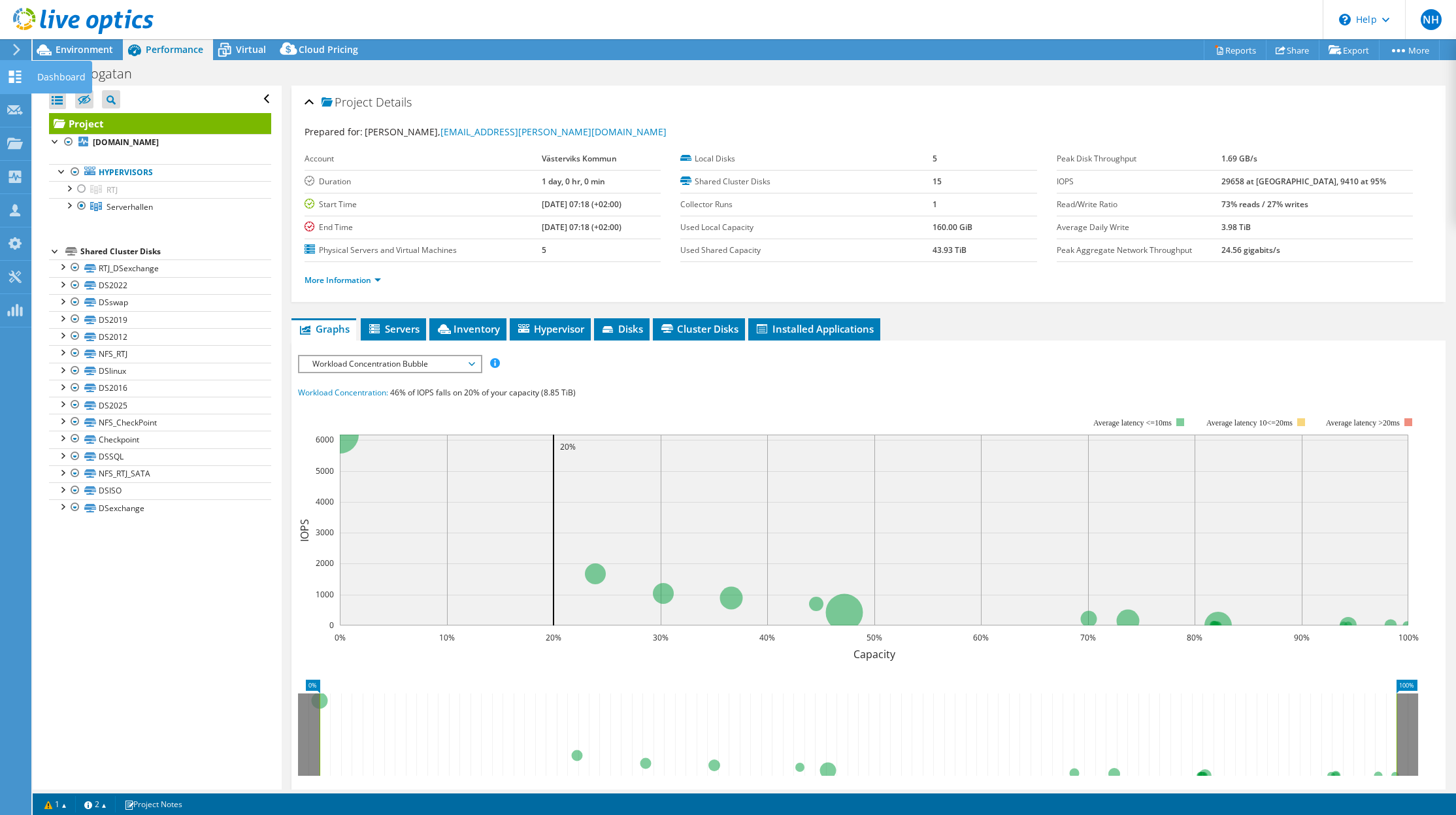
click at [12, 77] on icon at bounding box center [15, 77] width 16 height 13
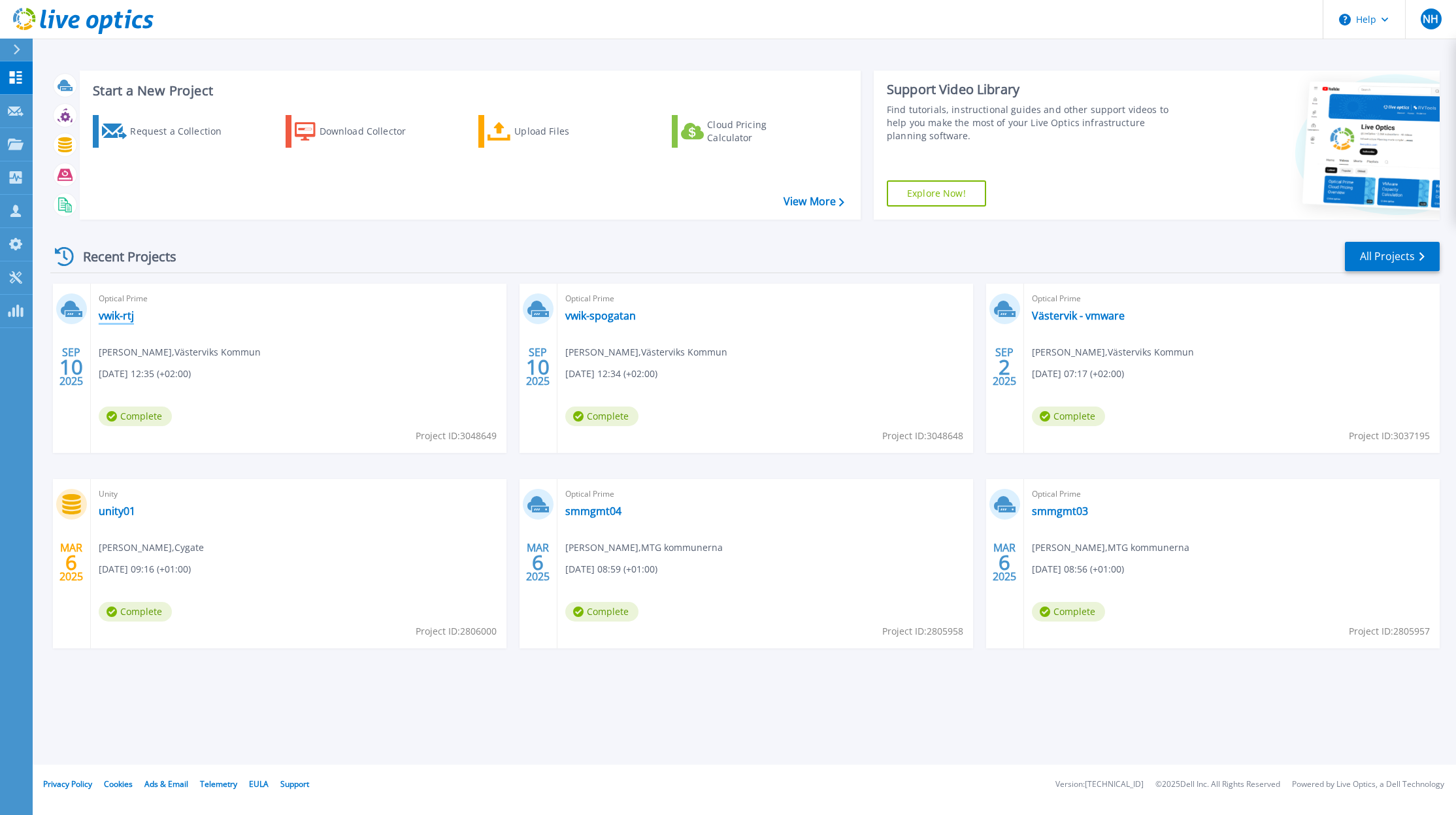
click at [114, 314] on link "vwik-rtj" at bounding box center [116, 315] width 35 height 13
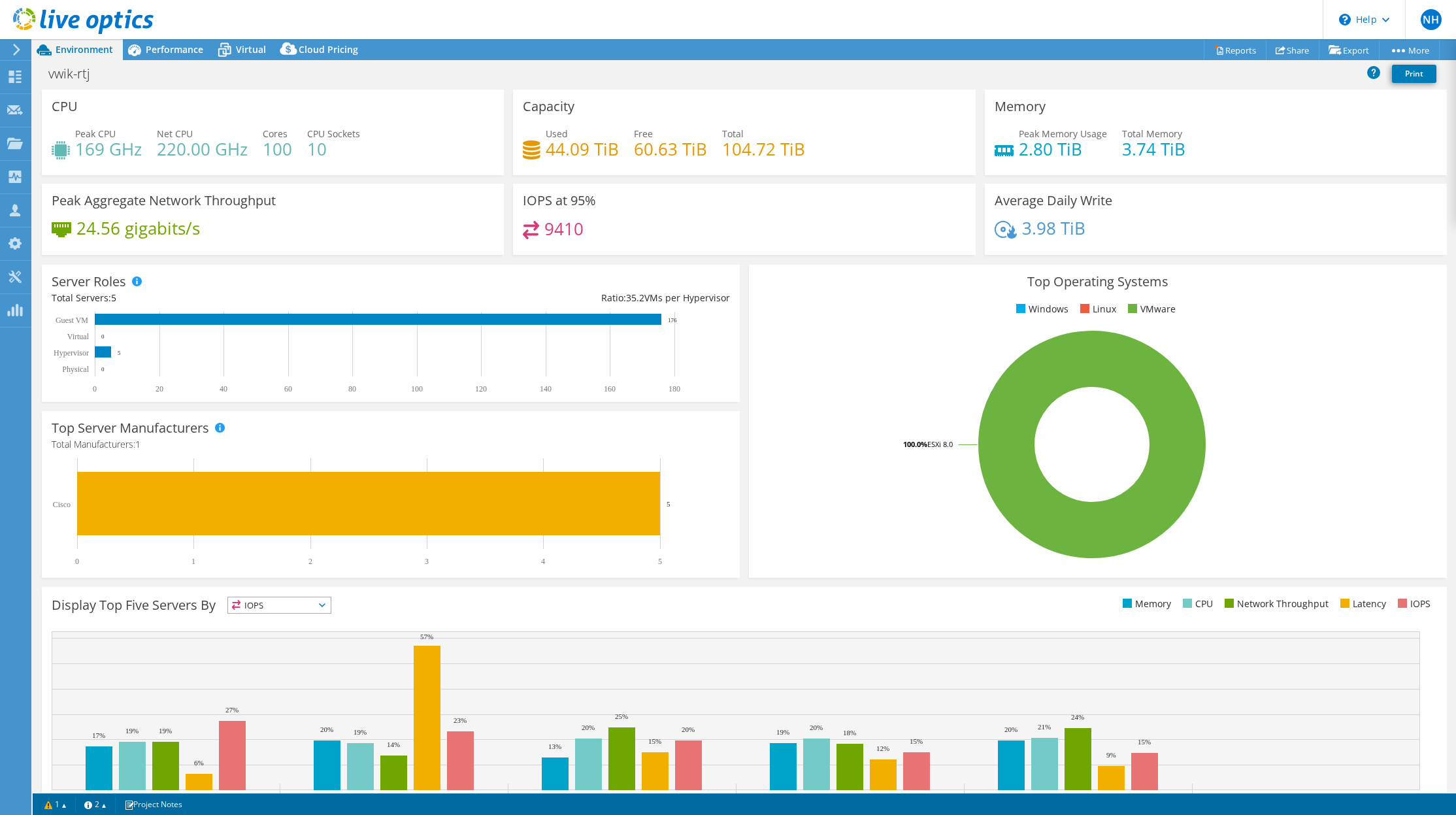
click at [167, 60] on div "vwik-rtj Print" at bounding box center [744, 75] width 1423 height 30
click at [181, 53] on span "Performance" at bounding box center [174, 50] width 57 height 13
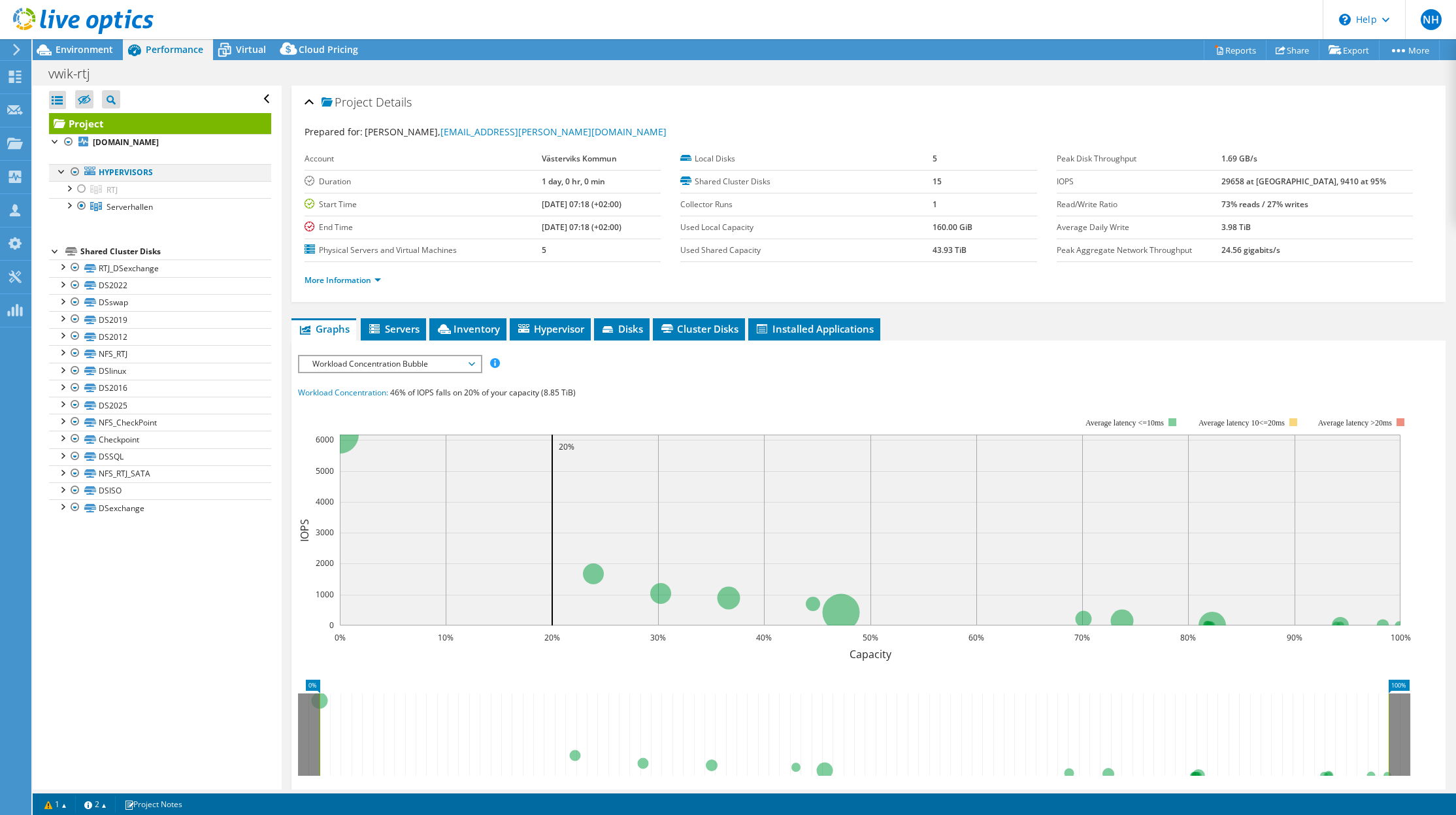
click at [78, 174] on div at bounding box center [75, 172] width 13 height 16
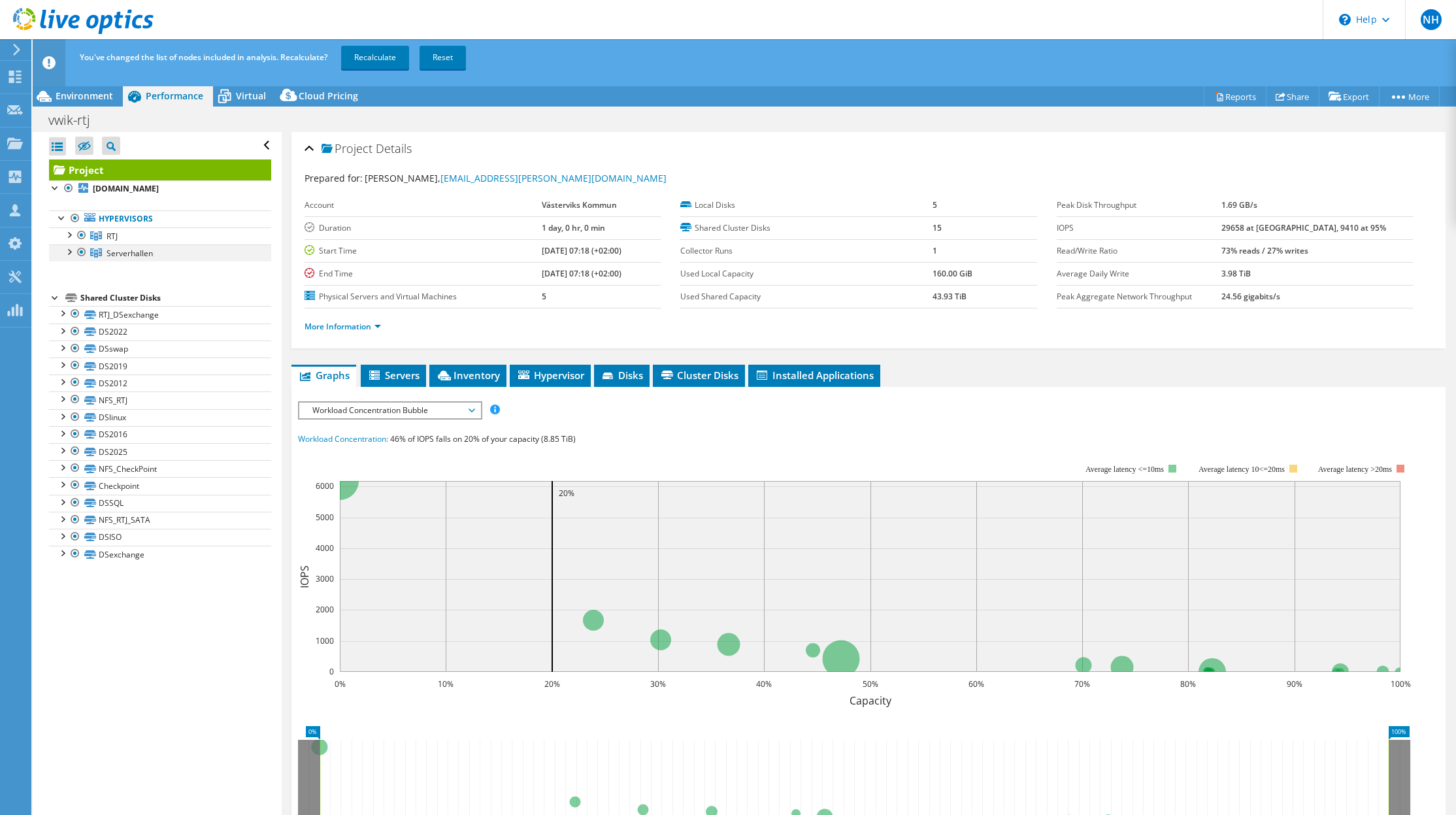
click at [82, 251] on div at bounding box center [81, 252] width 13 height 16
click at [364, 55] on link "Recalculate" at bounding box center [375, 57] width 68 height 23
click at [19, 76] on icon at bounding box center [15, 77] width 16 height 13
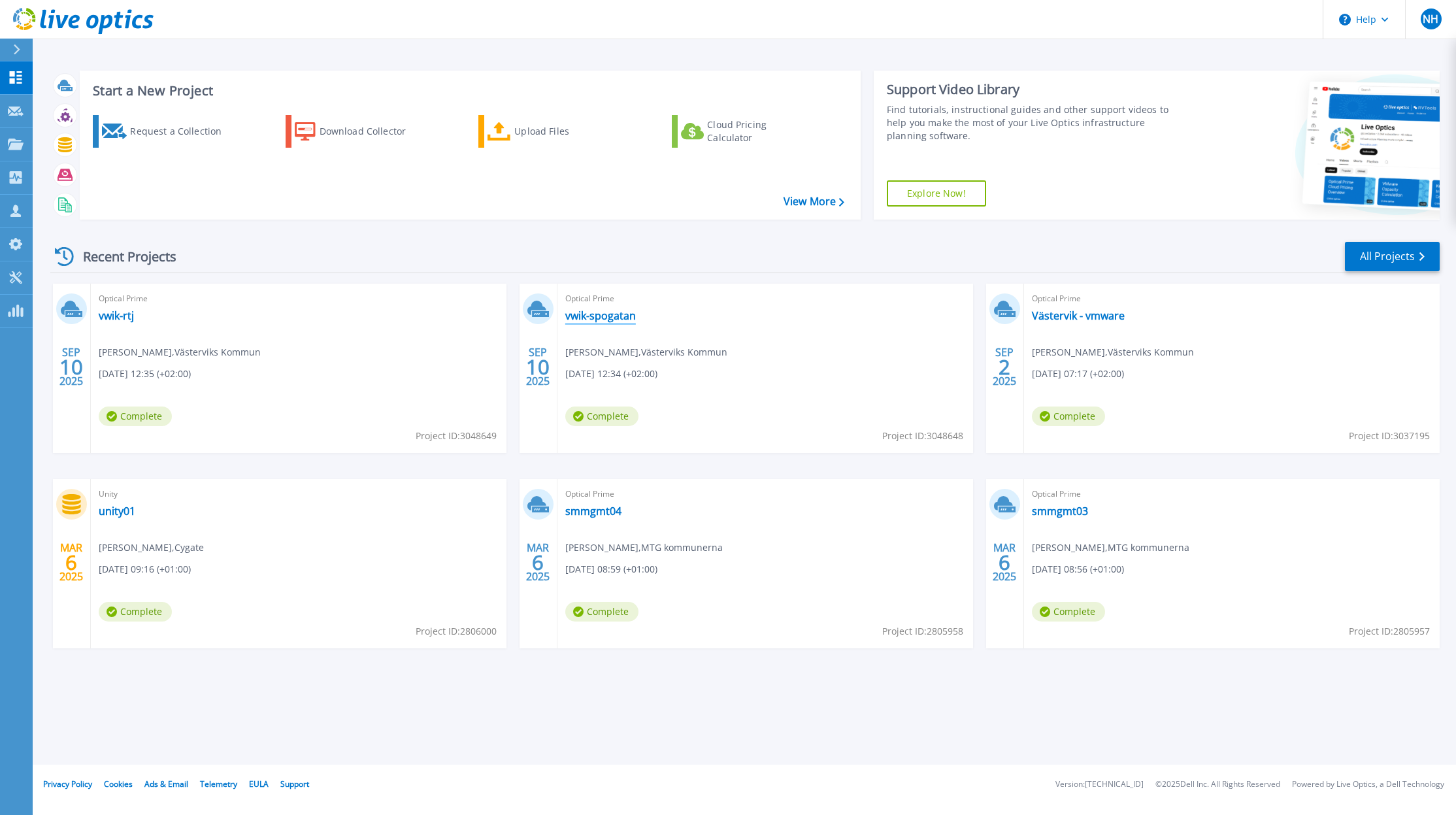
click at [605, 319] on link "vwik-spogatan" at bounding box center [601, 315] width 71 height 13
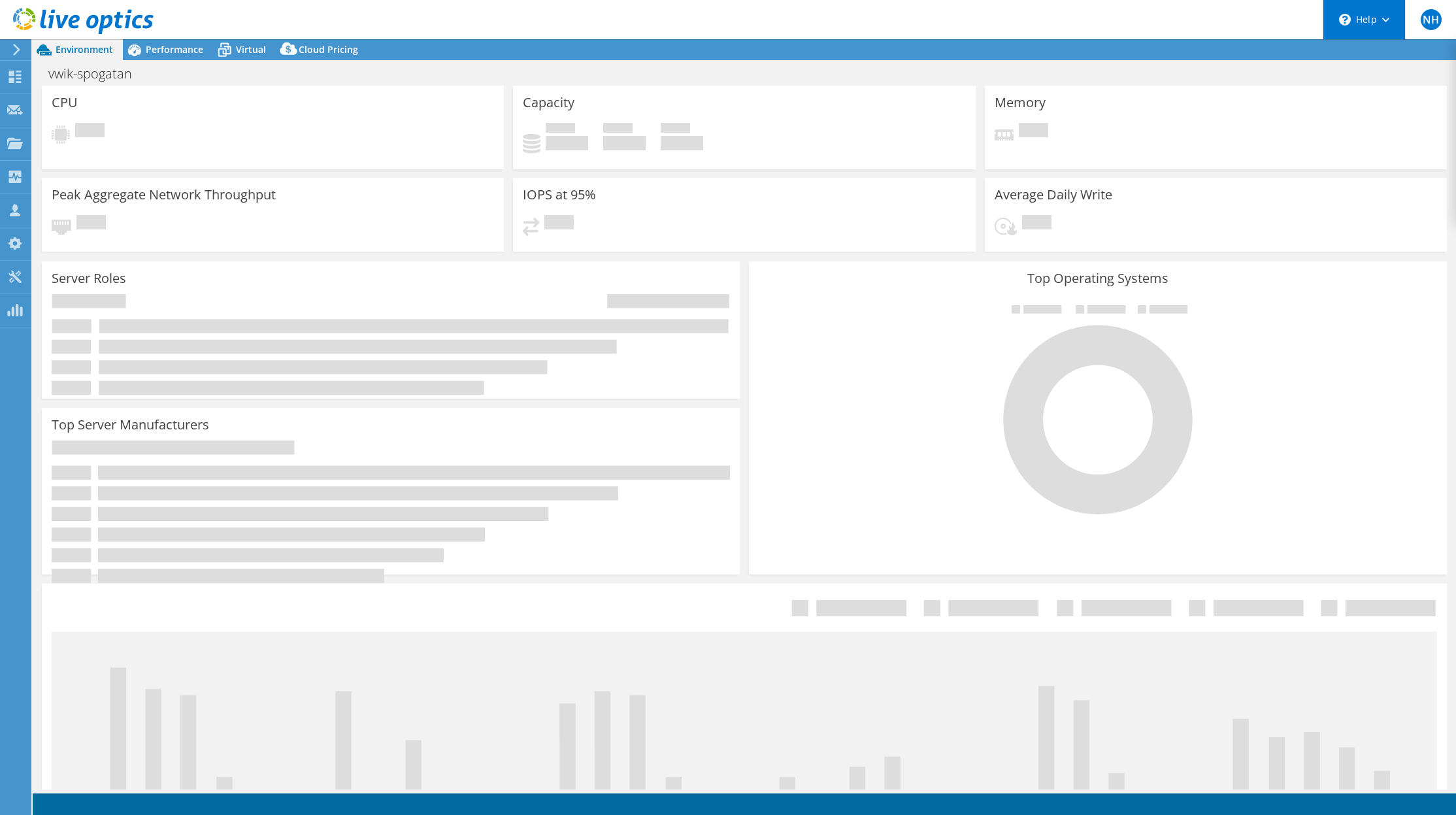
select select "USD"
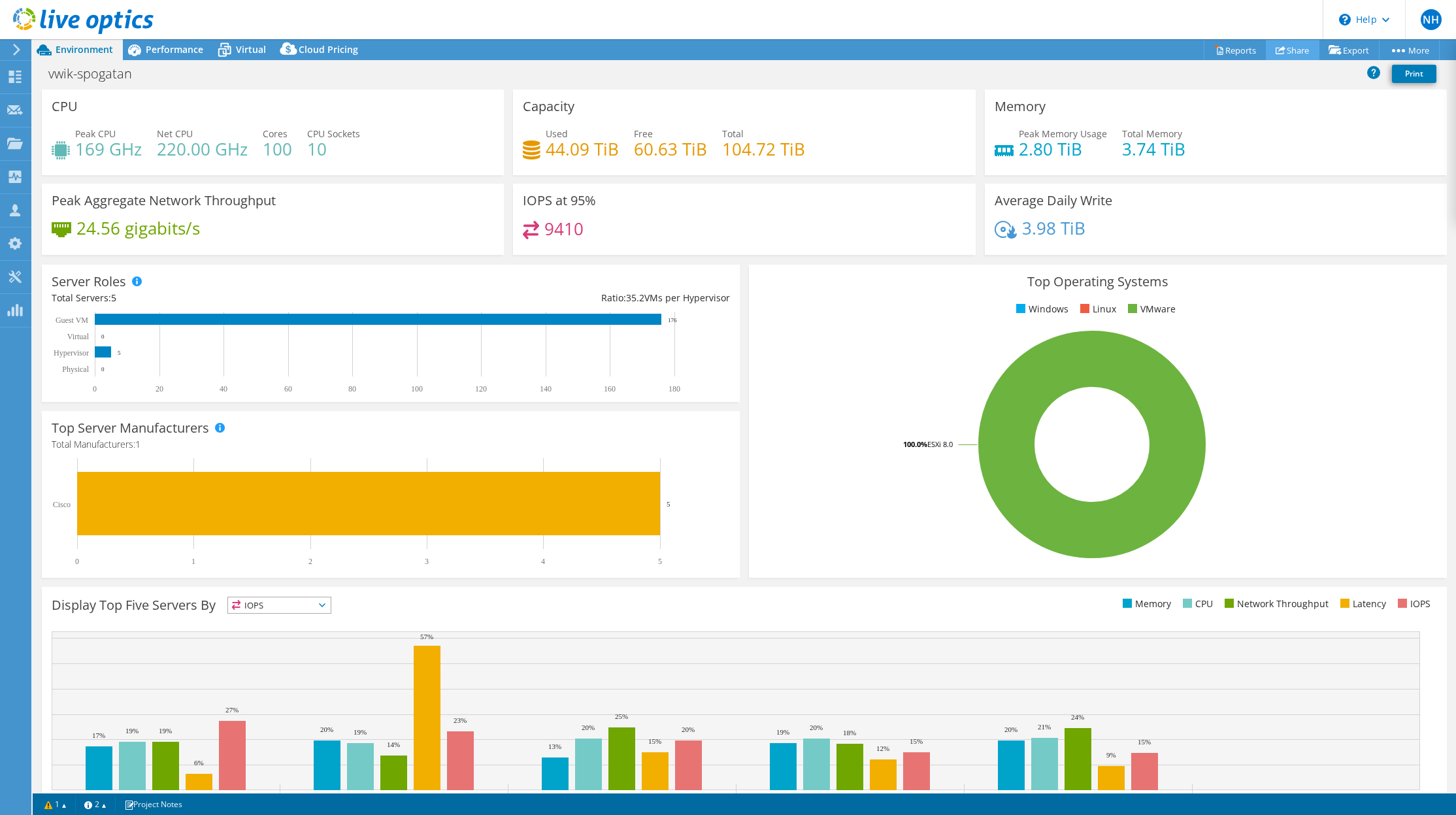
click at [1304, 54] on link "Share" at bounding box center [1292, 50] width 54 height 21
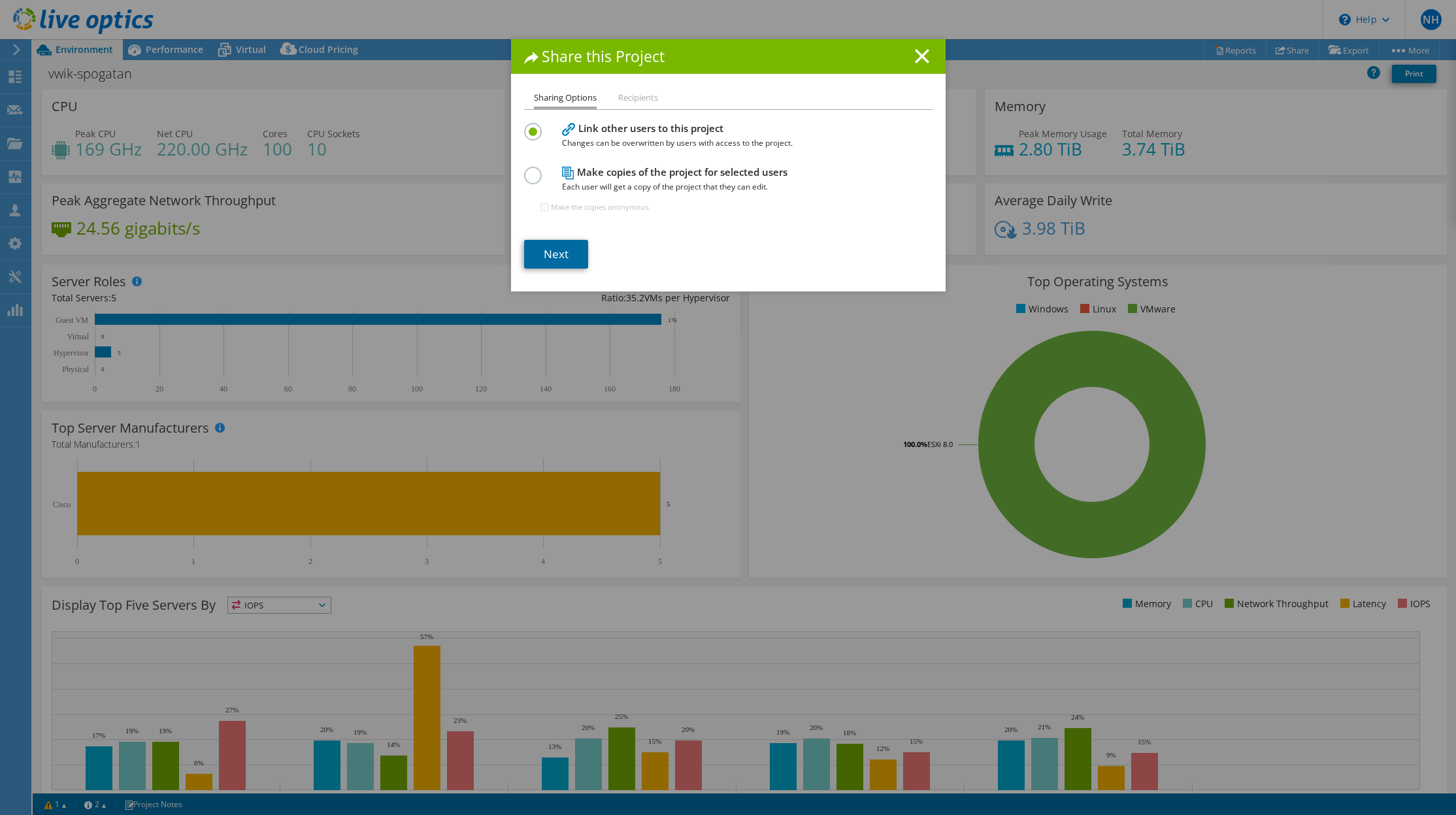
click at [541, 259] on link "Next" at bounding box center [556, 254] width 64 height 29
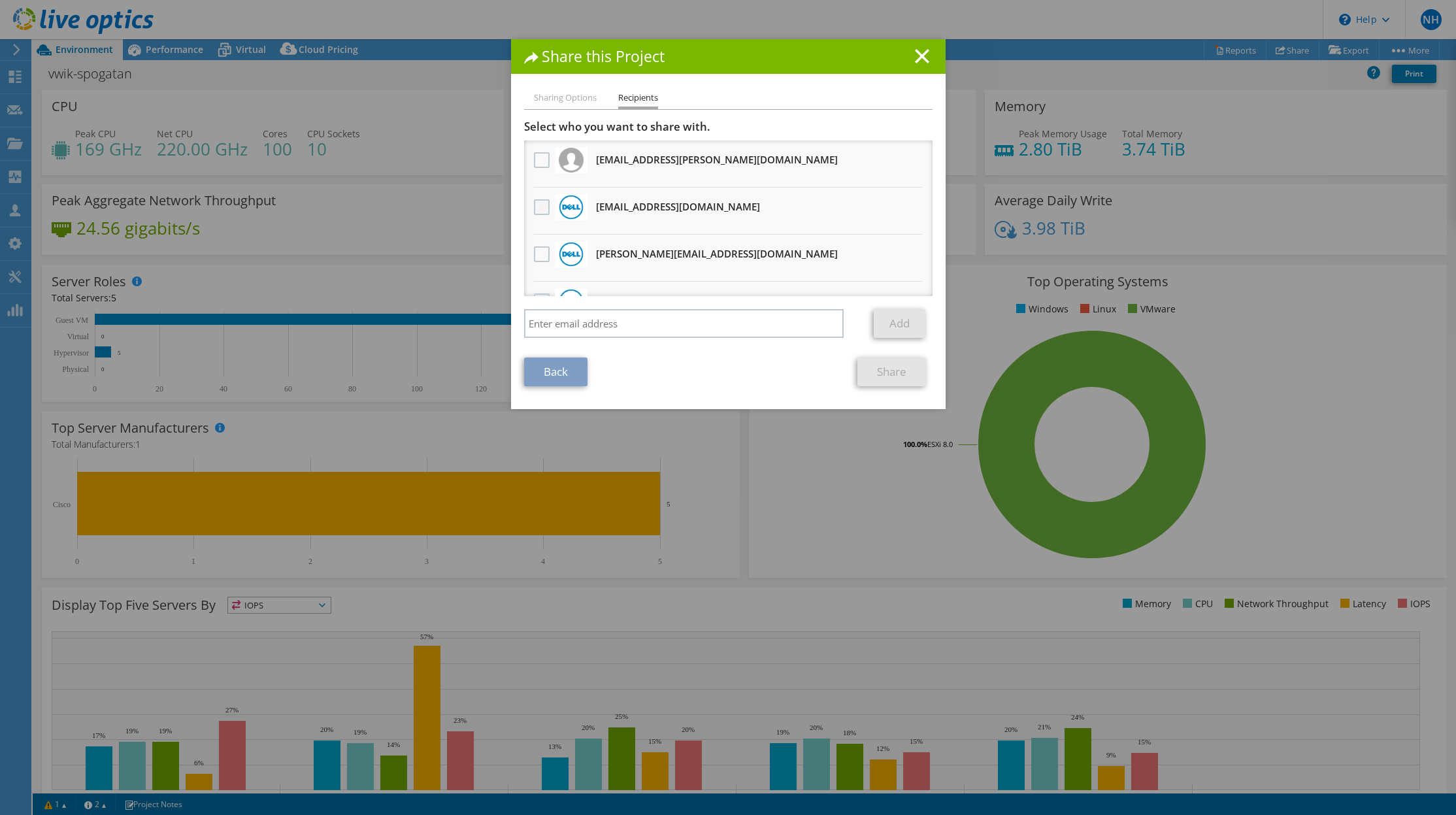
click at [542, 202] on label at bounding box center [543, 207] width 19 height 16
click at [0, 0] on input "checkbox" at bounding box center [0, 0] width 0 height 0
click at [889, 371] on link "Share" at bounding box center [891, 371] width 69 height 29
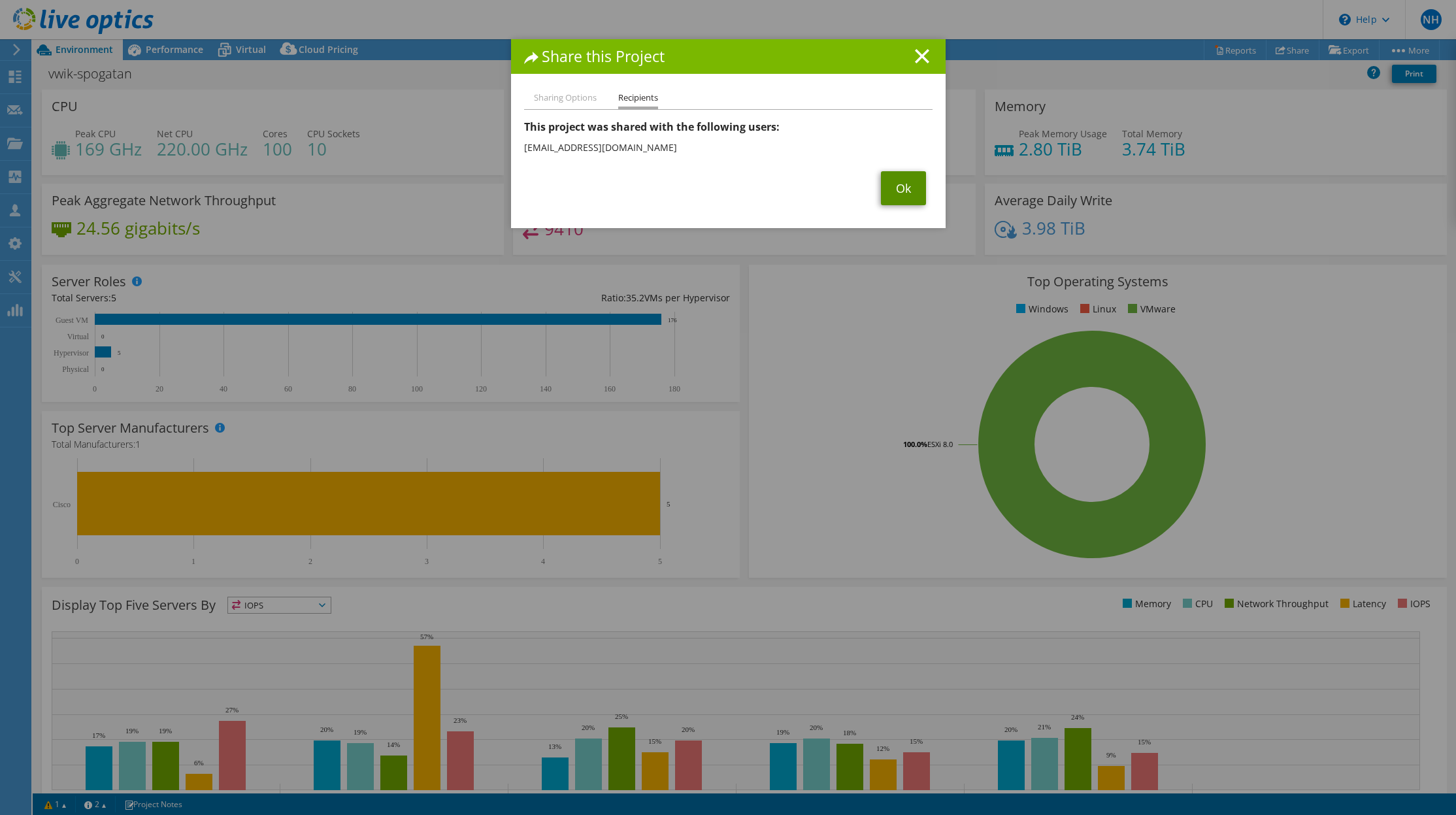
click at [901, 191] on link "Ok" at bounding box center [903, 189] width 45 height 34
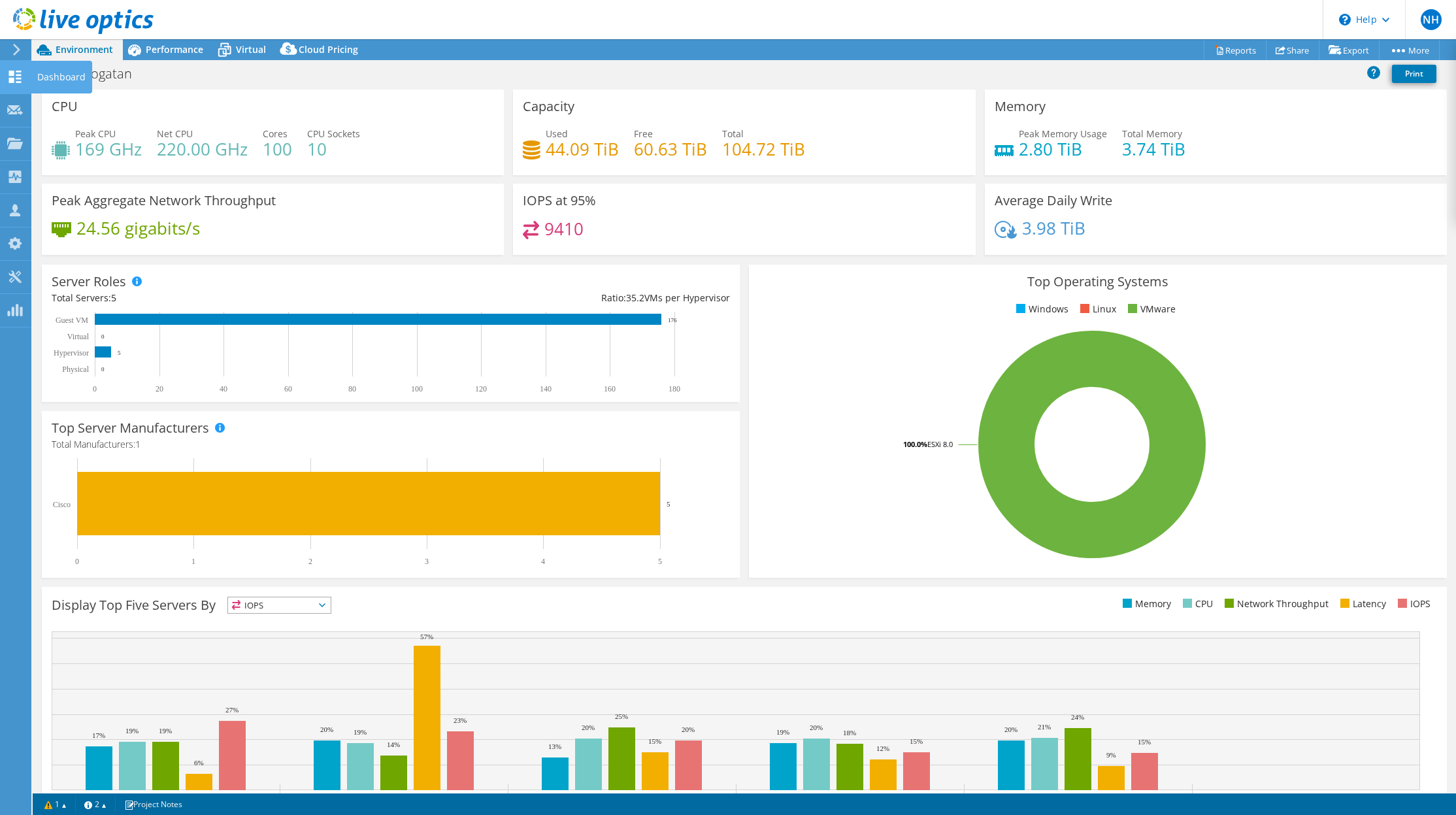
click at [9, 73] on icon at bounding box center [15, 77] width 16 height 13
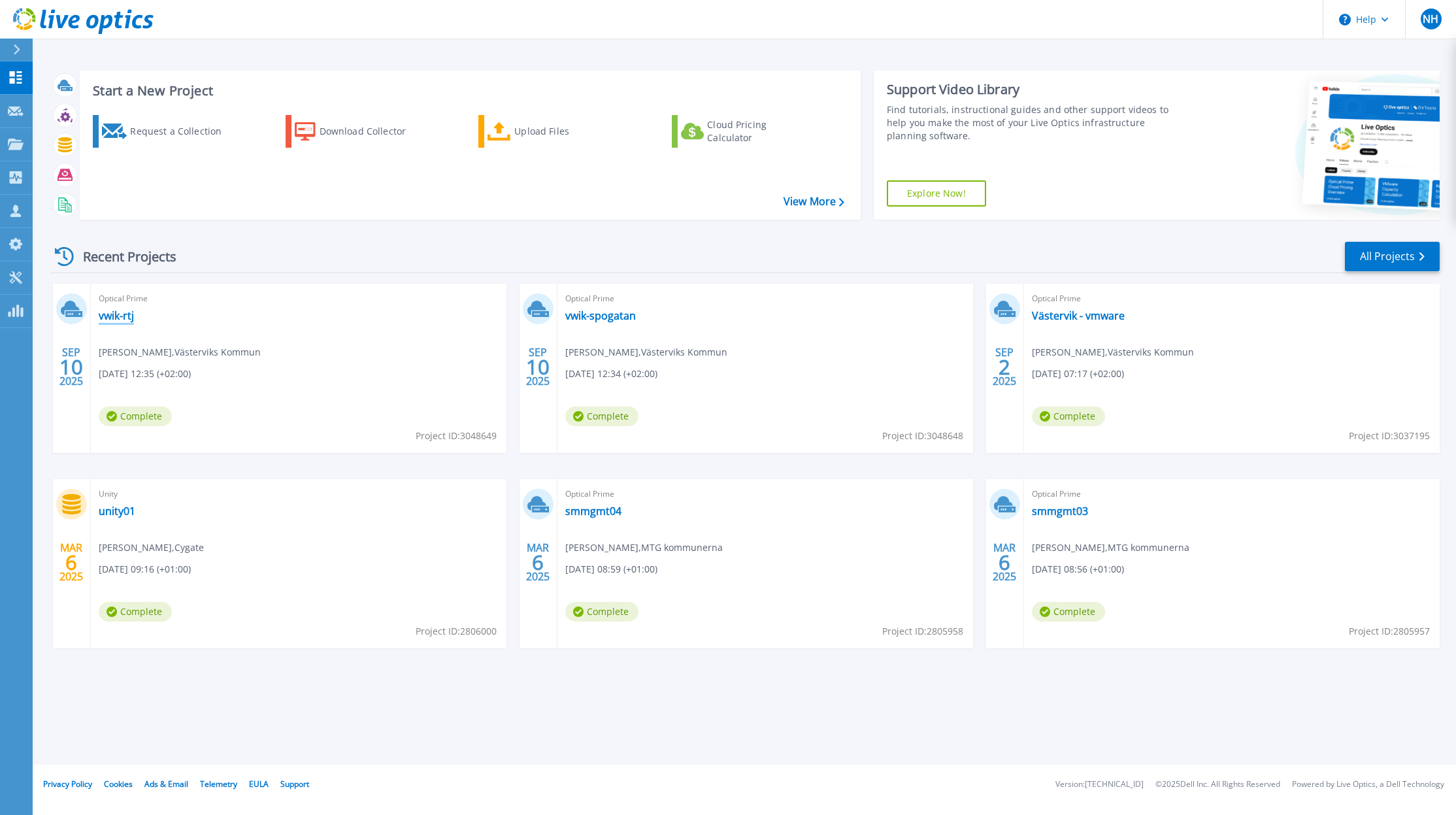
click at [105, 315] on link "vwik-rtj" at bounding box center [116, 315] width 35 height 13
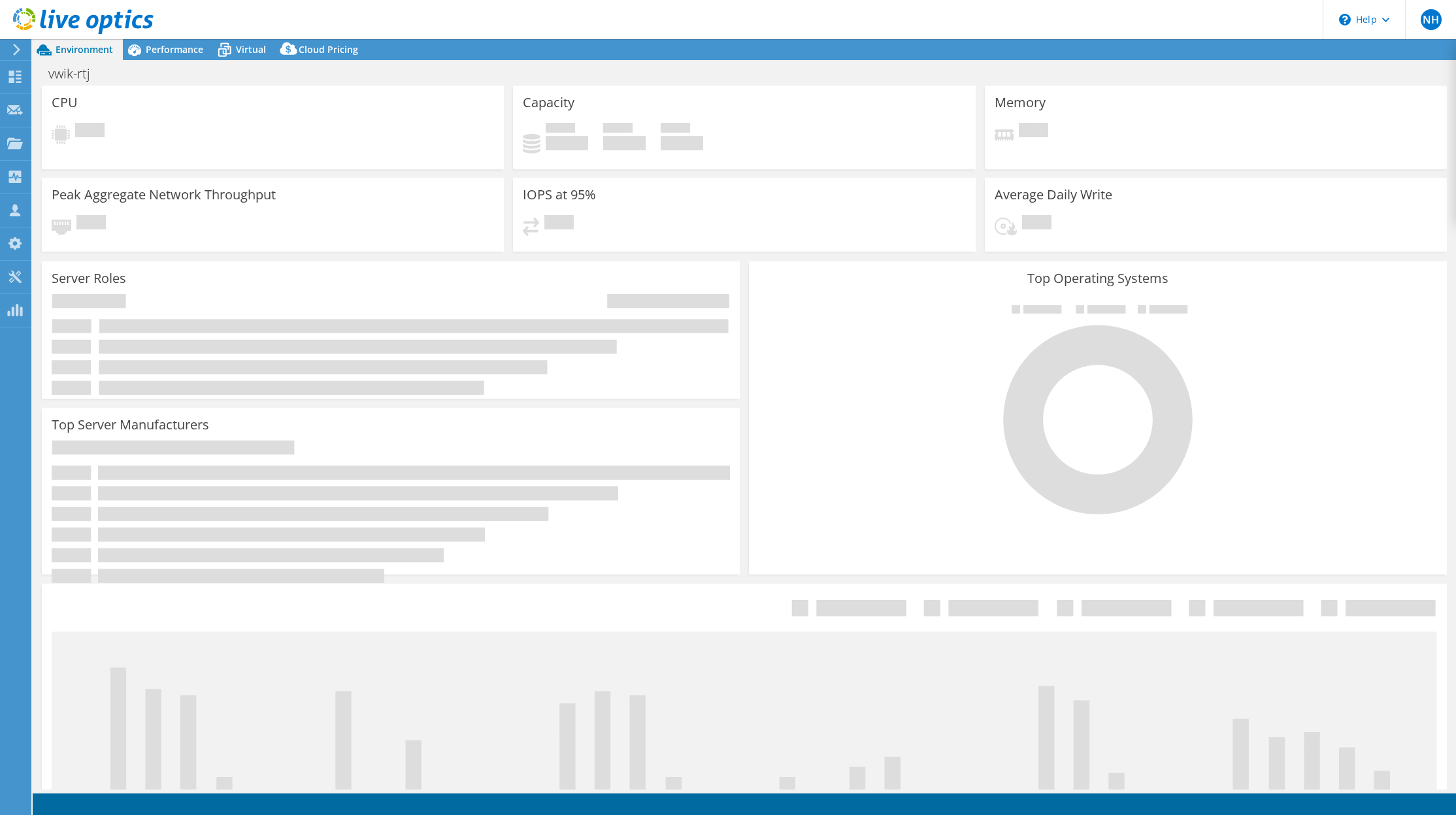
select select "USD"
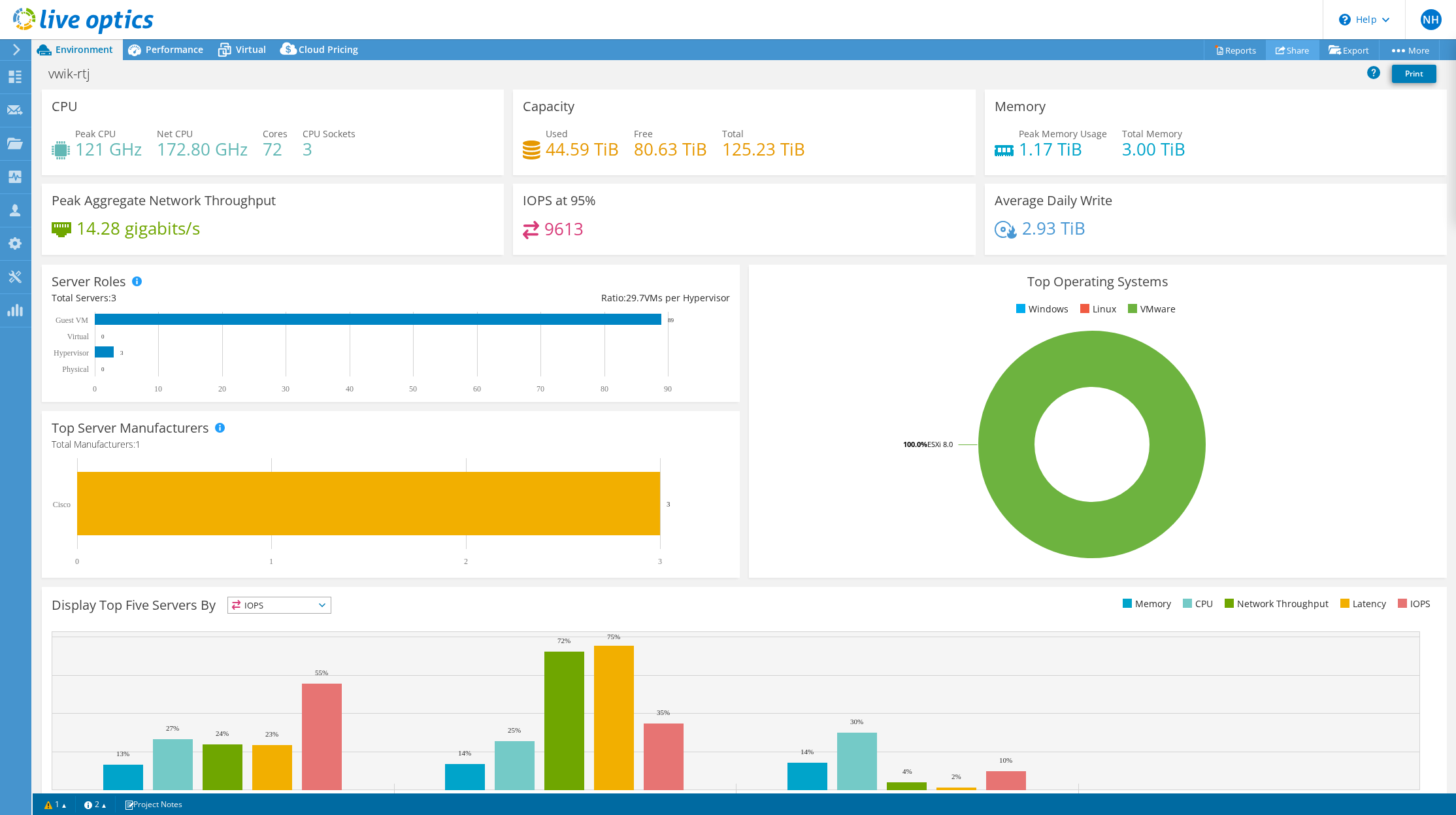
click at [1296, 55] on link "Share" at bounding box center [1292, 50] width 54 height 21
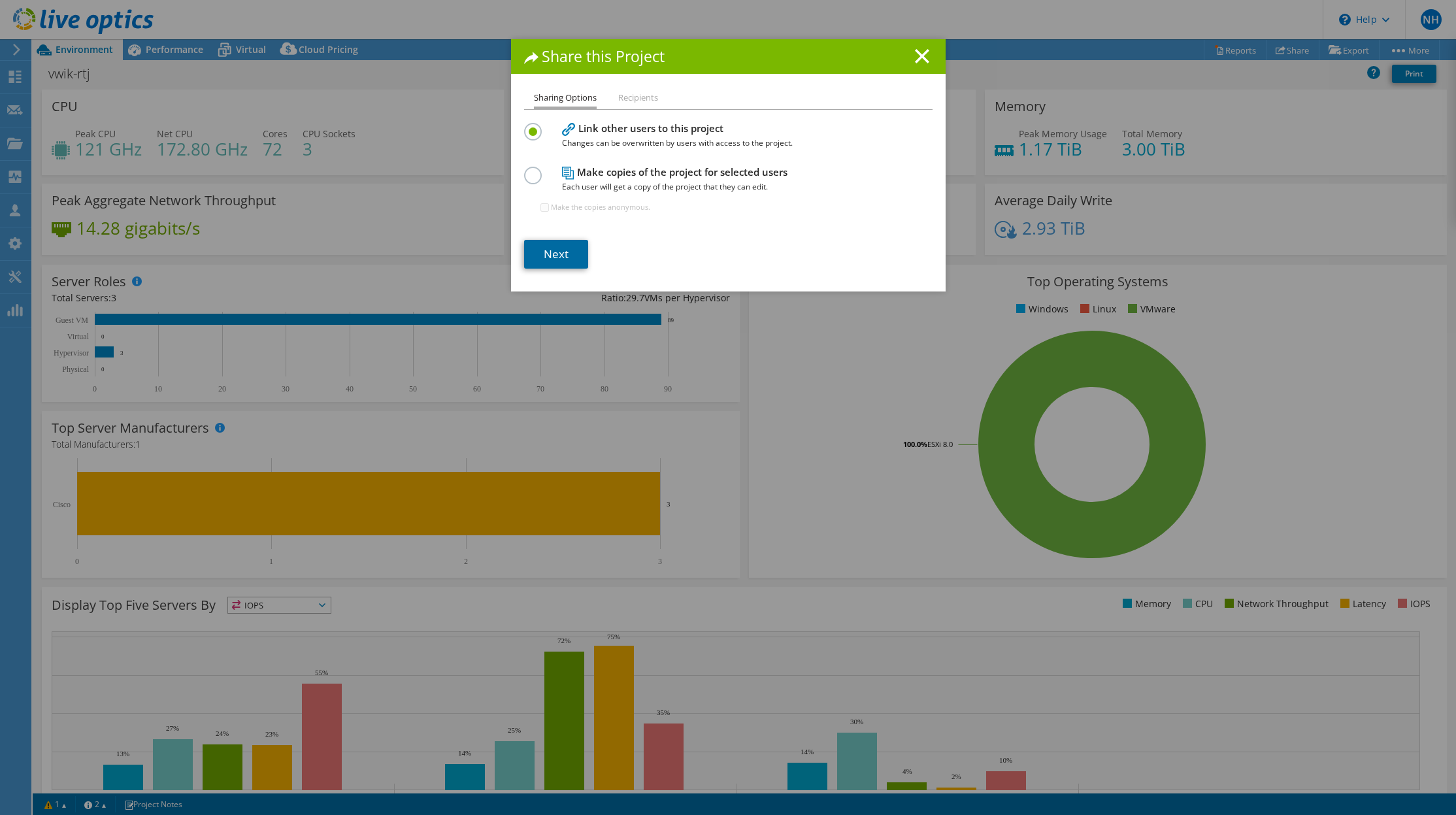
click at [550, 259] on link "Next" at bounding box center [556, 254] width 64 height 29
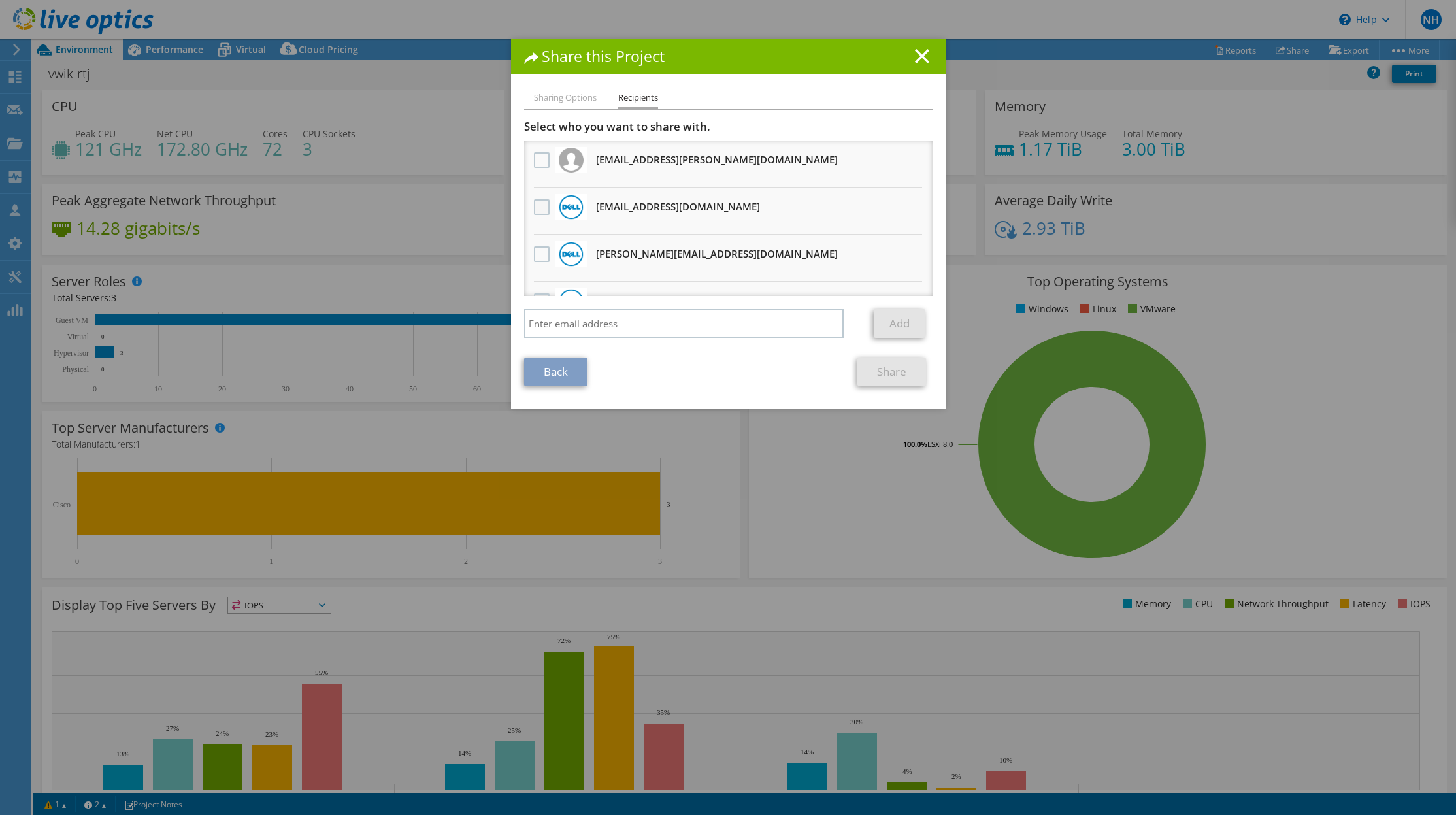
click at [534, 211] on label at bounding box center [543, 207] width 19 height 16
click at [0, 0] on input "checkbox" at bounding box center [0, 0] width 0 height 0
click at [898, 370] on link "Share" at bounding box center [891, 371] width 69 height 29
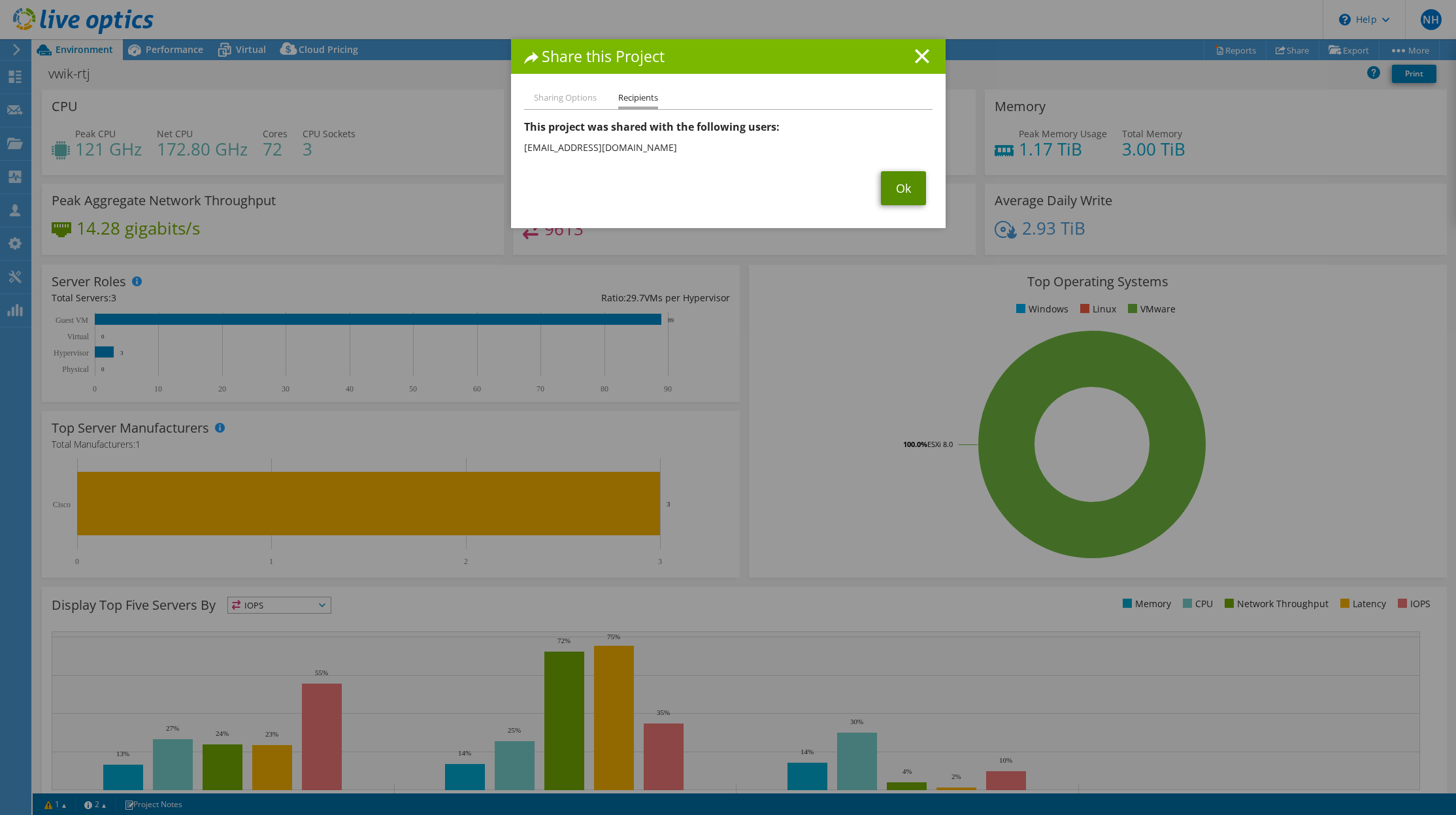
click at [896, 192] on link "Ok" at bounding box center [903, 189] width 45 height 34
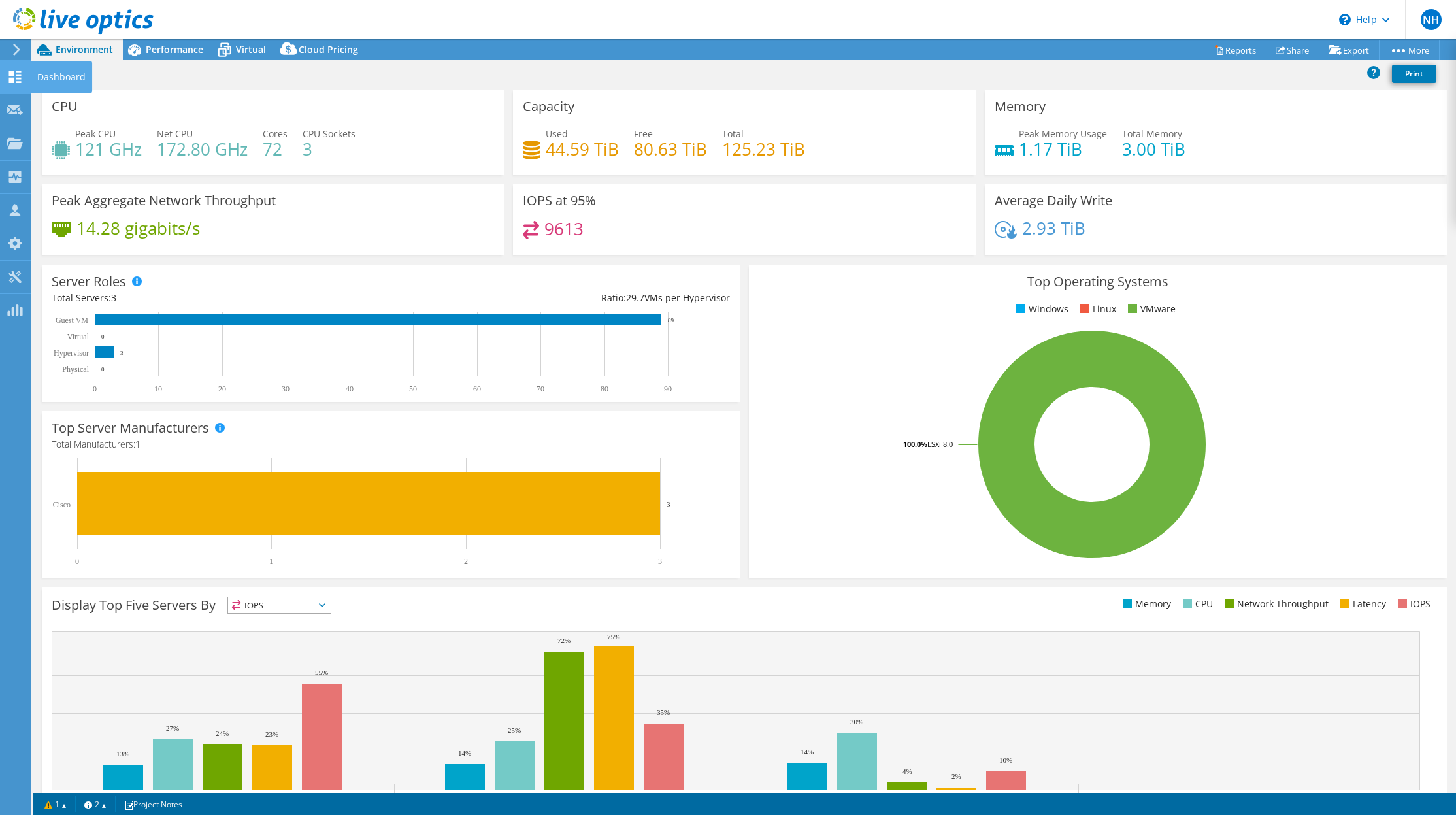
click at [14, 77] on icon at bounding box center [15, 77] width 16 height 13
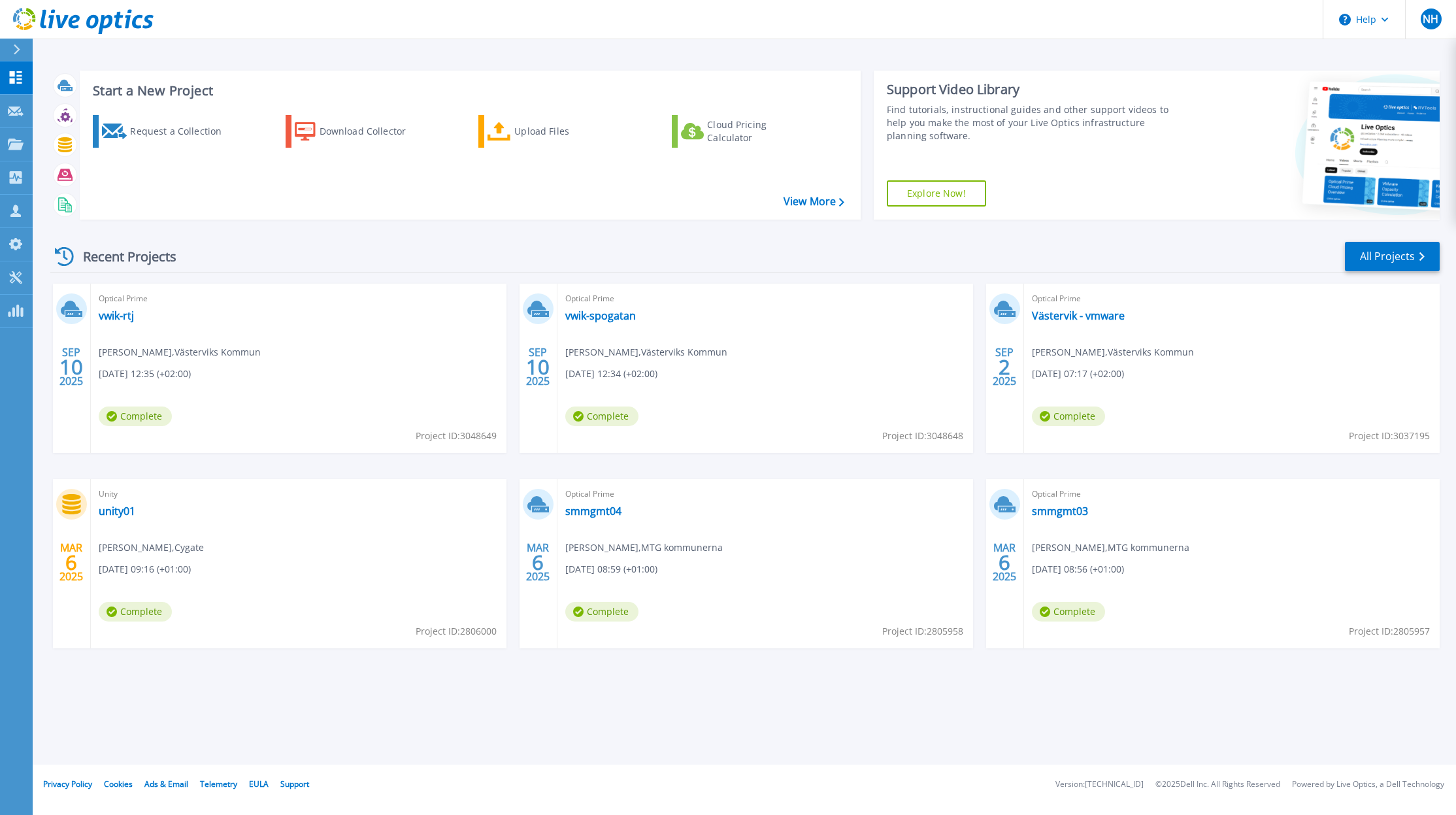
click at [949, 433] on span "Project ID: 3048648" at bounding box center [922, 436] width 81 height 14
copy span "3048648"
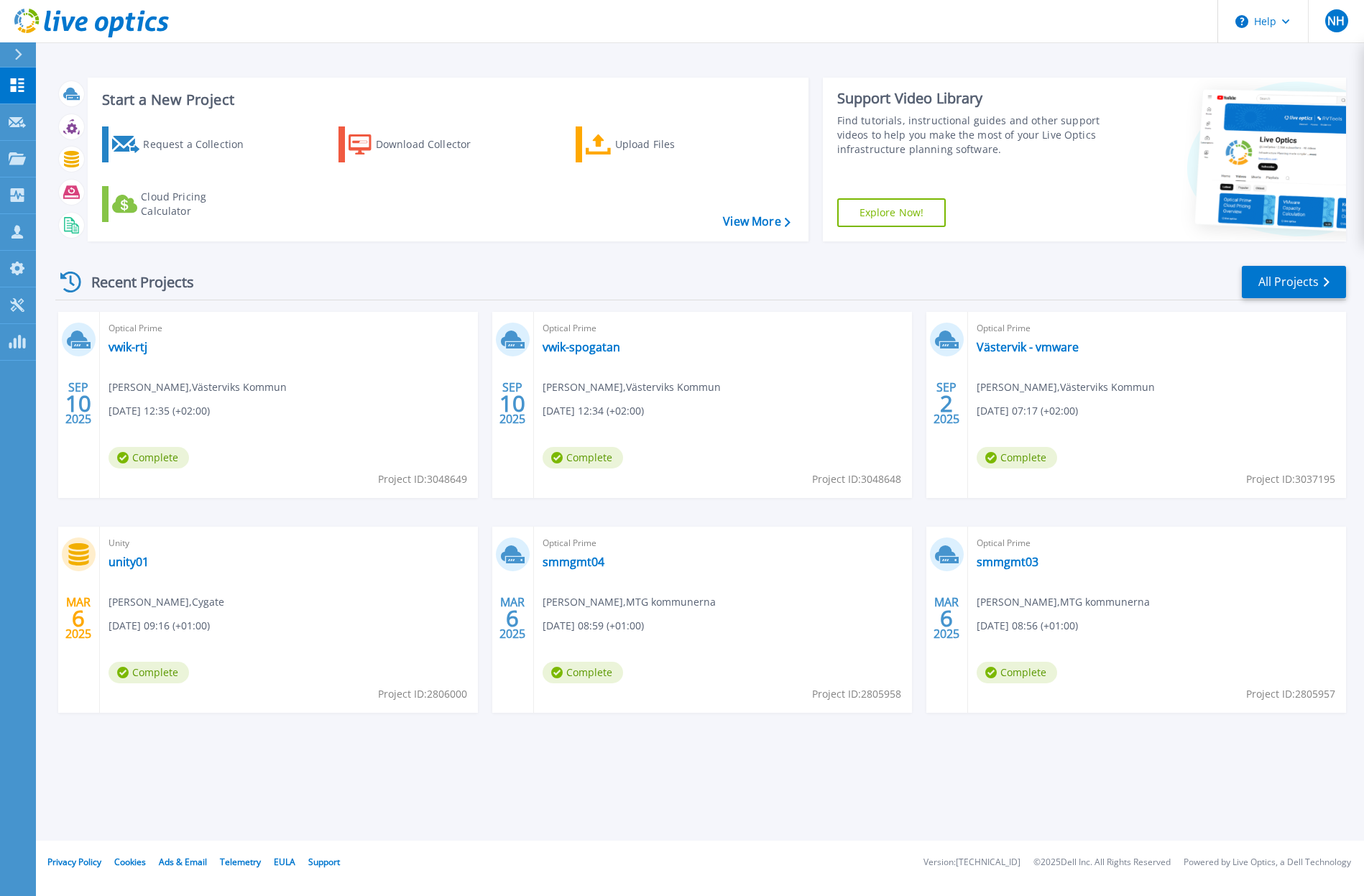
click at [452, 478] on span "Project ID: 3048649" at bounding box center [422, 479] width 89 height 16
copy span "3048649"
